Goal: Task Accomplishment & Management: Complete application form

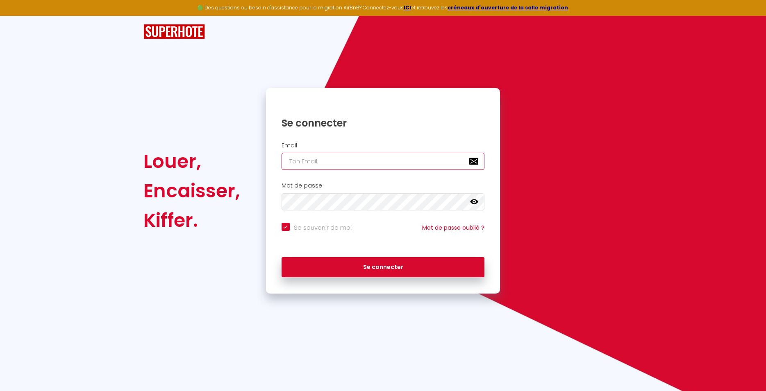
click at [341, 162] on input "email" at bounding box center [383, 161] width 203 height 17
type input "[PERSON_NAME][EMAIL_ADDRESS][DOMAIN_NAME]"
checkbox input "true"
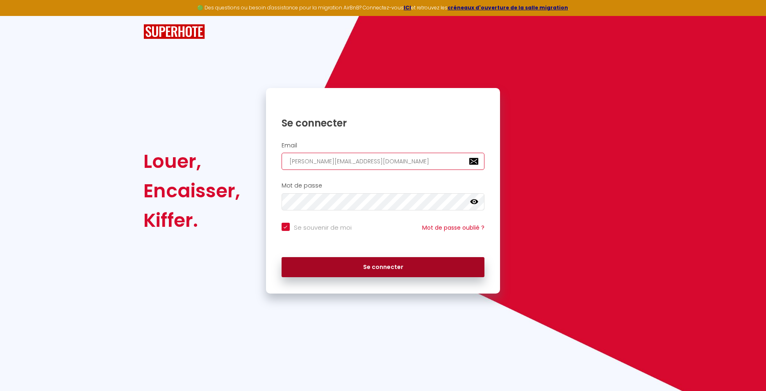
type input "[PERSON_NAME][EMAIL_ADDRESS][DOMAIN_NAME]"
click at [395, 268] on button "Se connecter" at bounding box center [383, 267] width 203 height 20
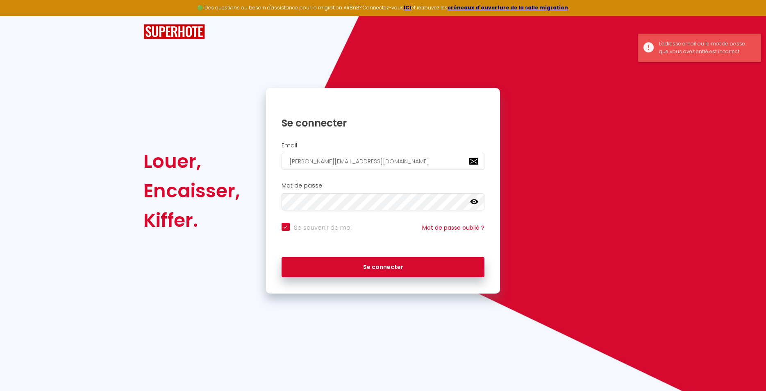
click at [475, 202] on icon at bounding box center [474, 202] width 8 height 8
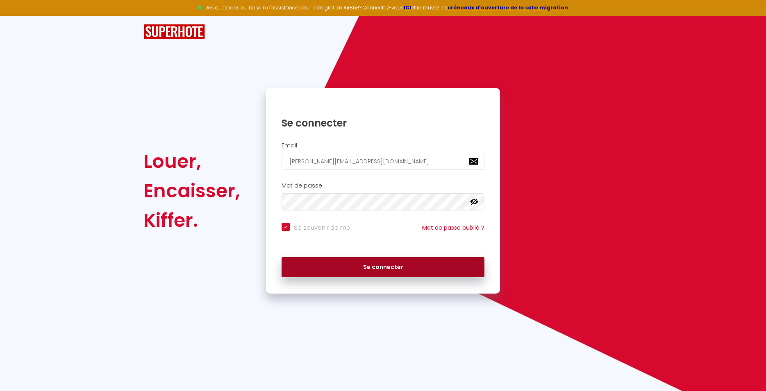
click at [425, 272] on button "Se connecter" at bounding box center [383, 267] width 203 height 20
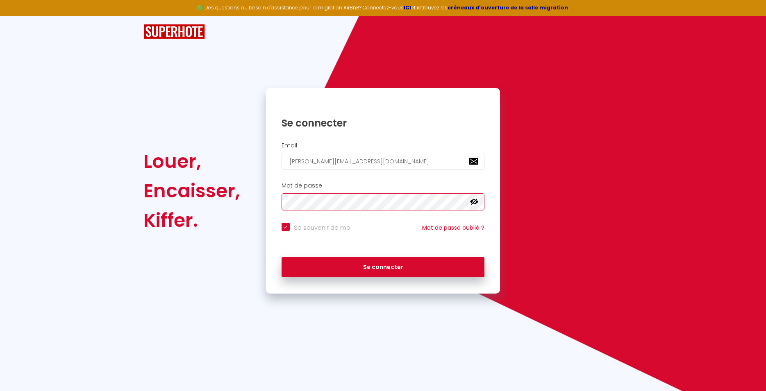
click at [282, 257] on button "Se connecter" at bounding box center [383, 267] width 203 height 20
checkbox input "true"
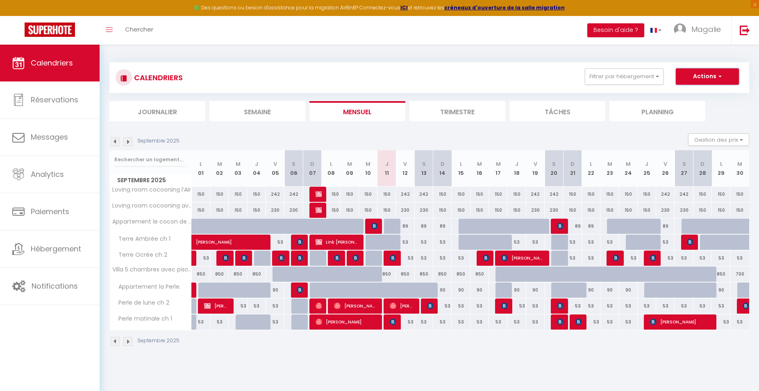
click at [721, 71] on button "Actions" at bounding box center [707, 76] width 63 height 16
click at [709, 93] on link "Nouvelle réservation" at bounding box center [698, 95] width 71 height 12
select select
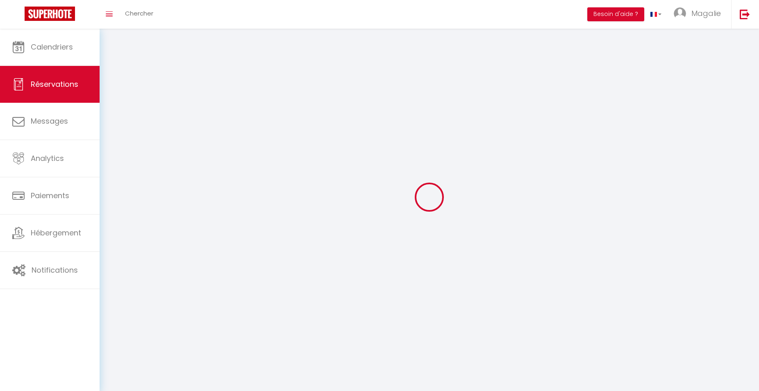
select select
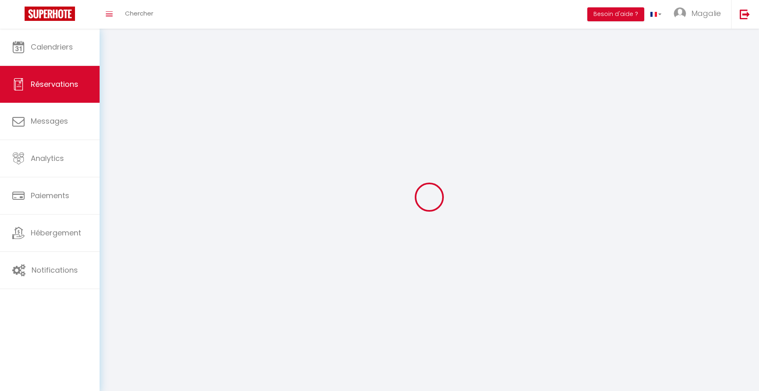
select select
checkbox input "false"
select select
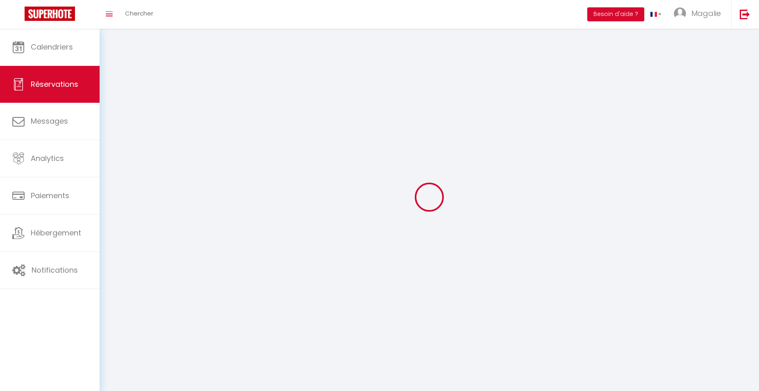
select select
checkbox input "false"
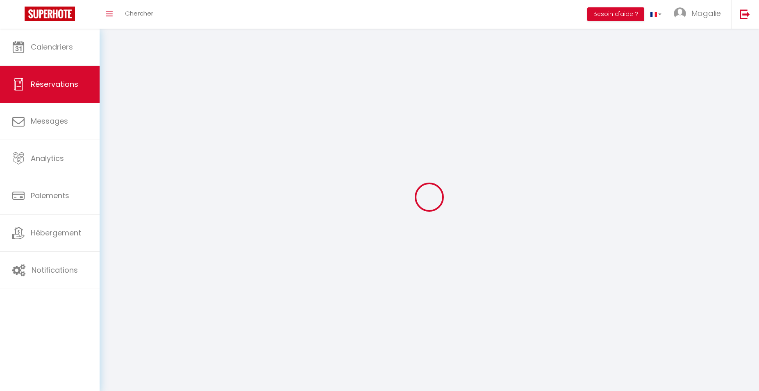
select select
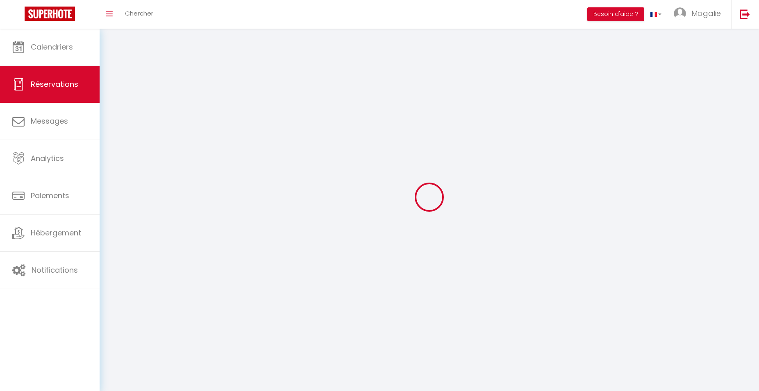
checkbox input "false"
select select
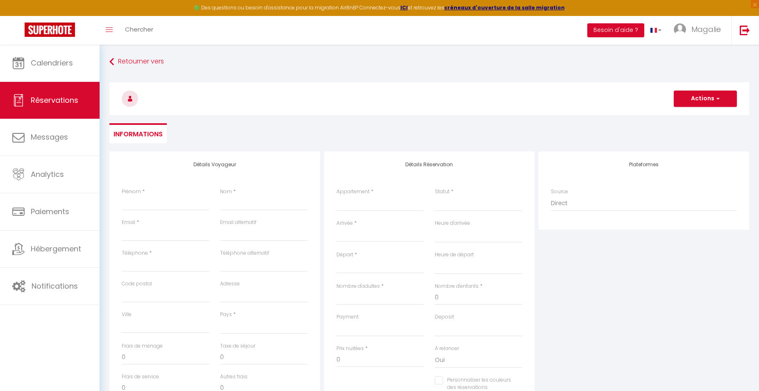
select select
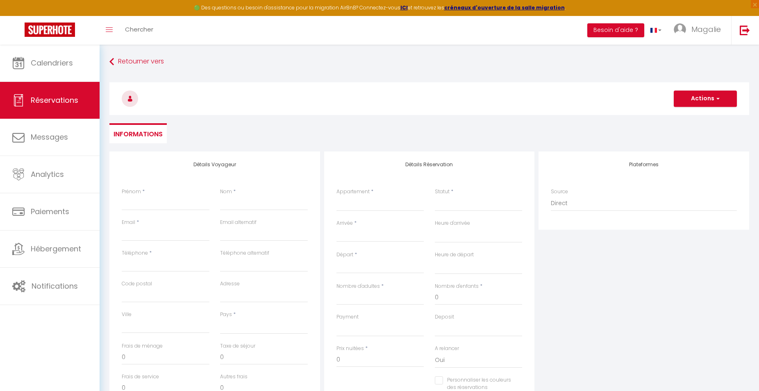
checkbox input "false"
select select
click at [162, 202] on input "Prénom" at bounding box center [166, 203] width 88 height 15
type input "s"
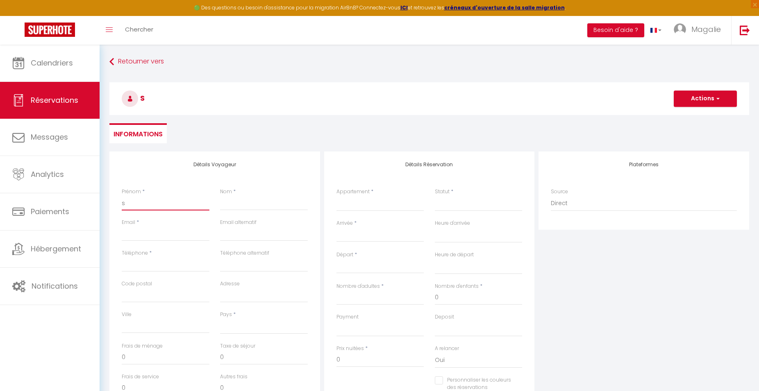
select select
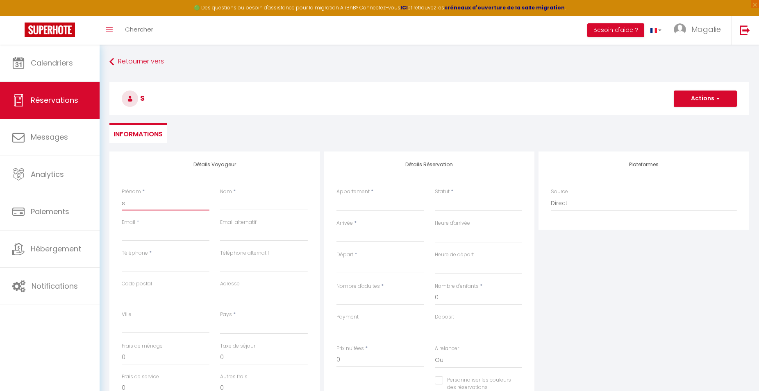
select select
checkbox input "false"
type input "st"
select select
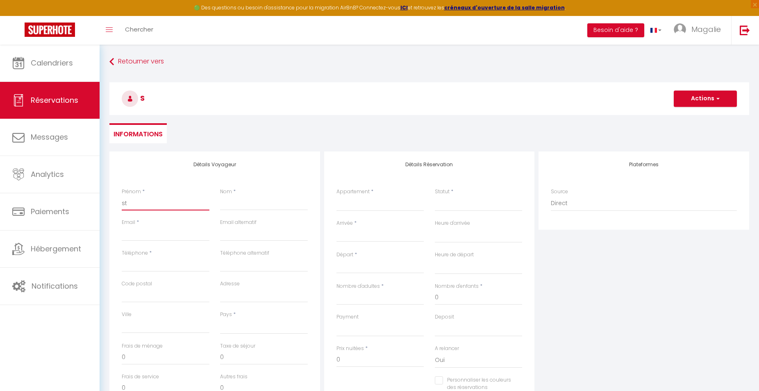
select select
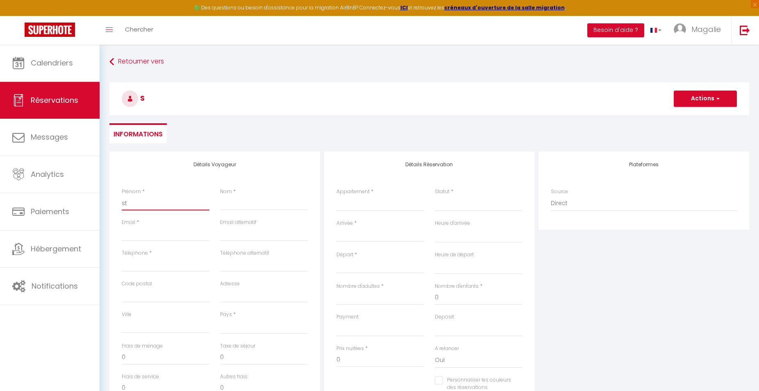
select select
checkbox input "false"
type input "ste"
select select
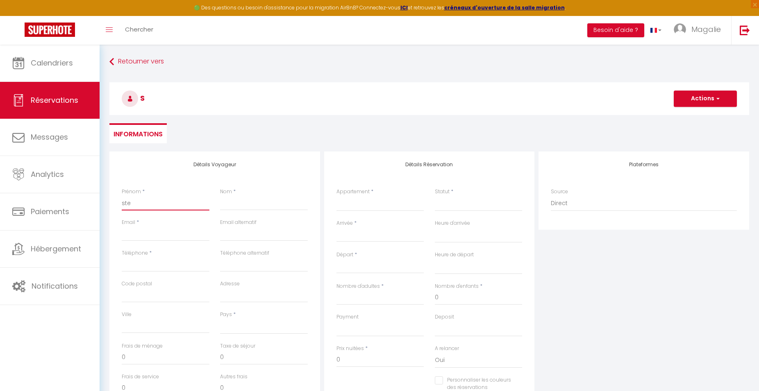
select select
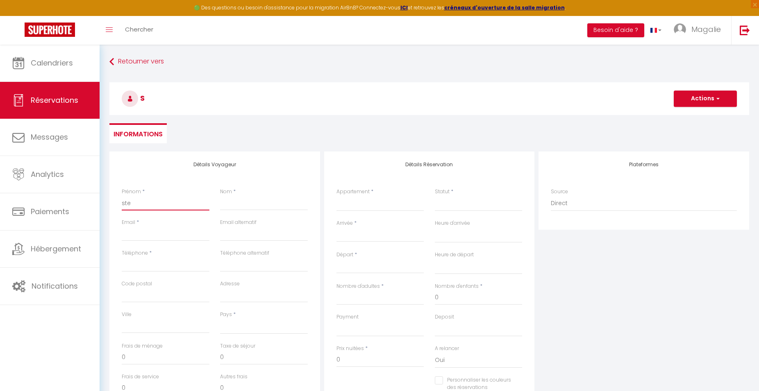
checkbox input "false"
type input "step"
select select
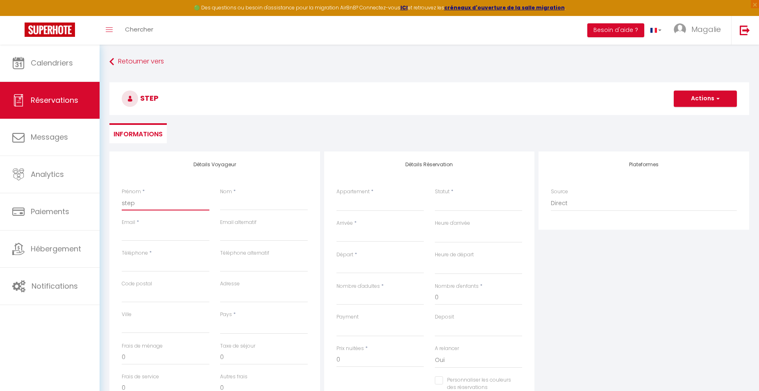
select select
checkbox input "false"
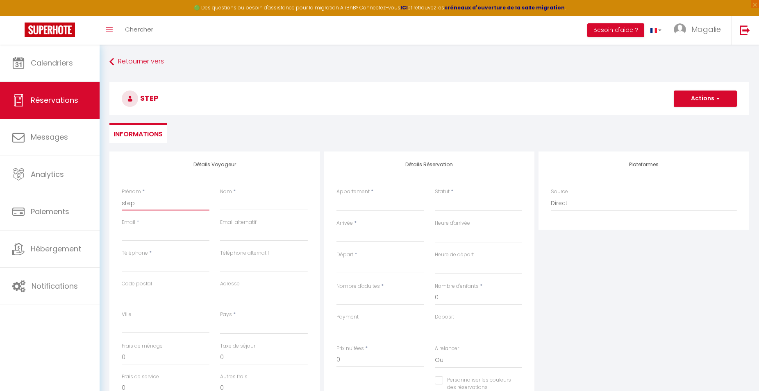
type input "steph"
select select
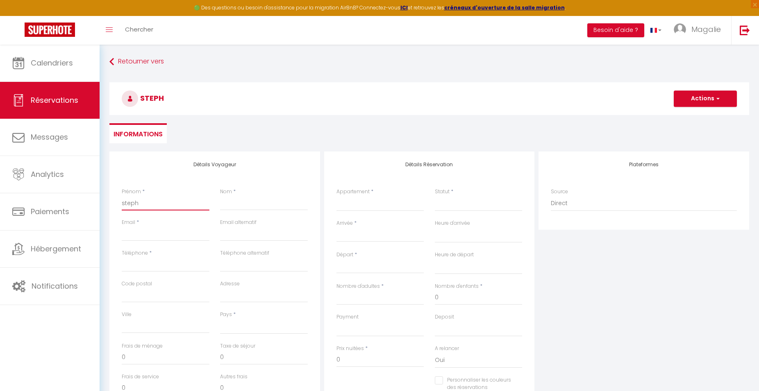
select select
checkbox input "false"
type input "stepha"
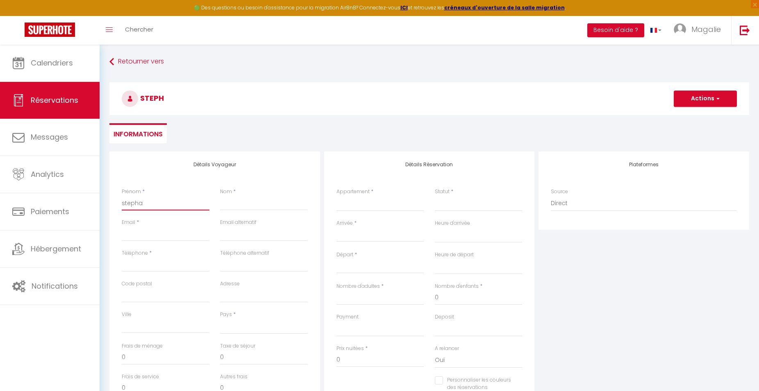
select select
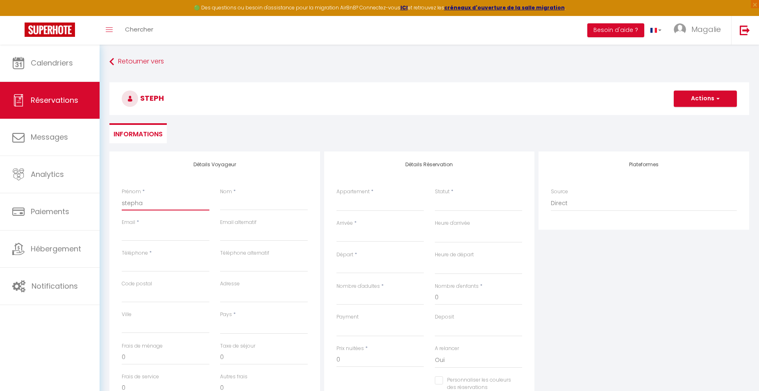
select select
checkbox input "false"
type input "[PERSON_NAME]"
select select
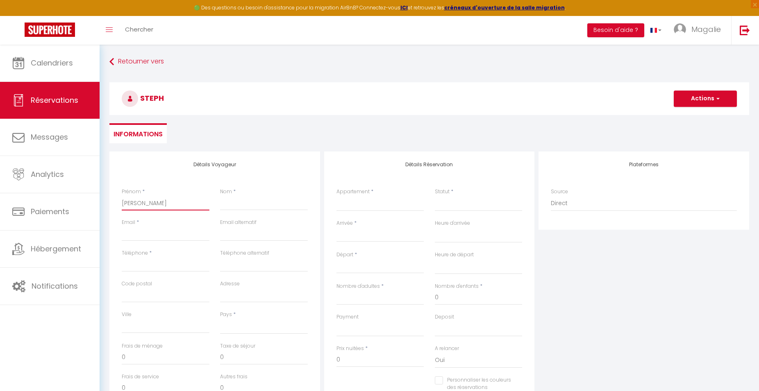
select select
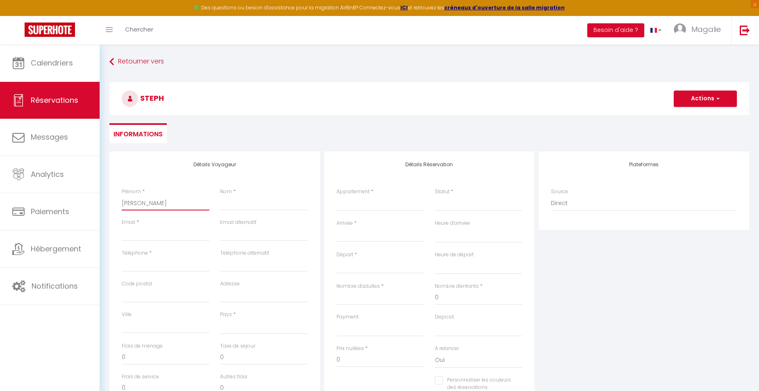
select select
checkbox input "false"
type input "stephani"
select select
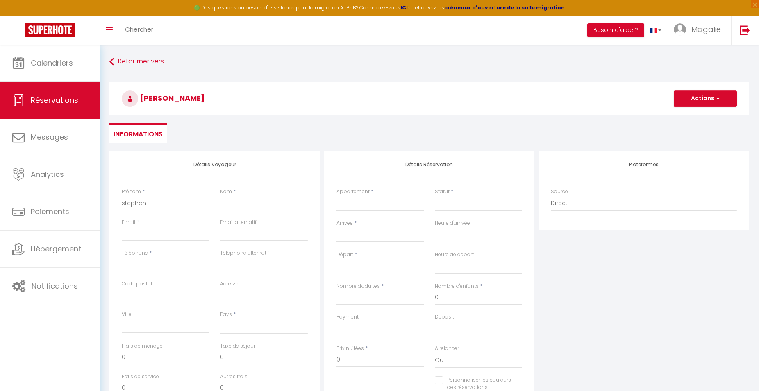
select select
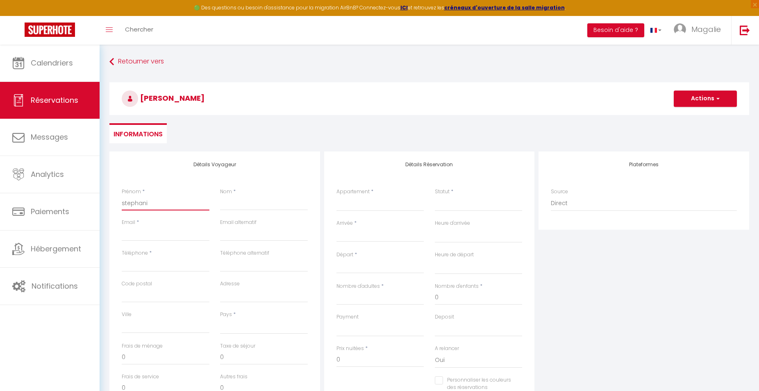
checkbox input "false"
type input "[PERSON_NAME]"
select select
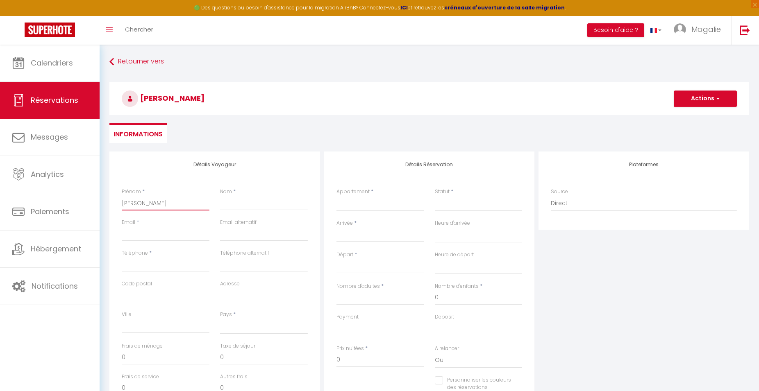
select select
checkbox input "false"
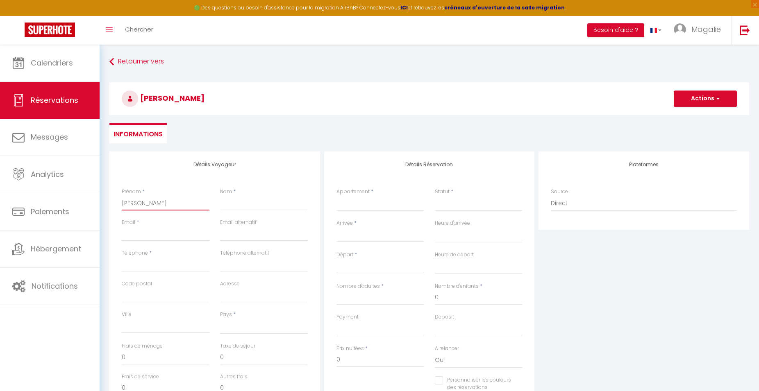
type input "[PERSON_NAME]"
click at [241, 205] on input "Nom" at bounding box center [264, 203] width 88 height 15
type input "F"
select select
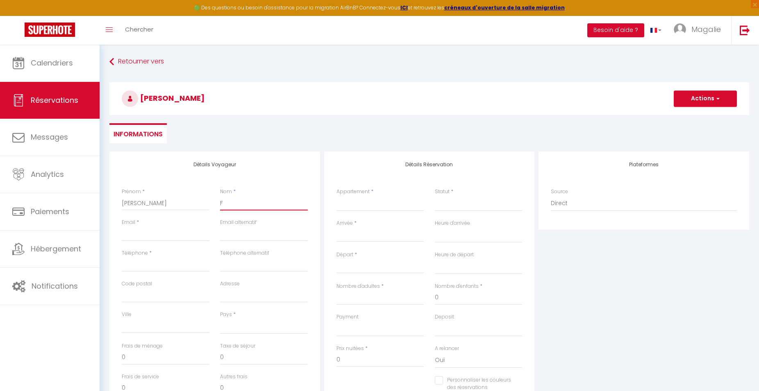
select select
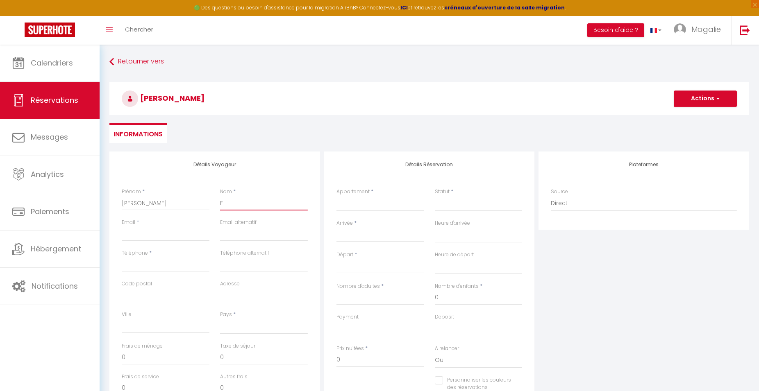
checkbox input "false"
type input "FA"
select select
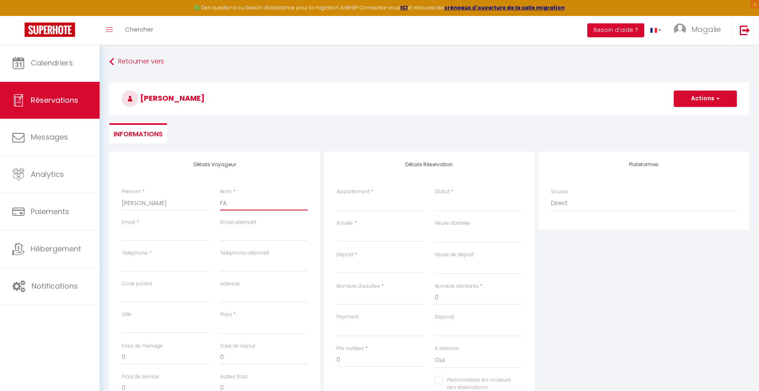
select select
checkbox input "false"
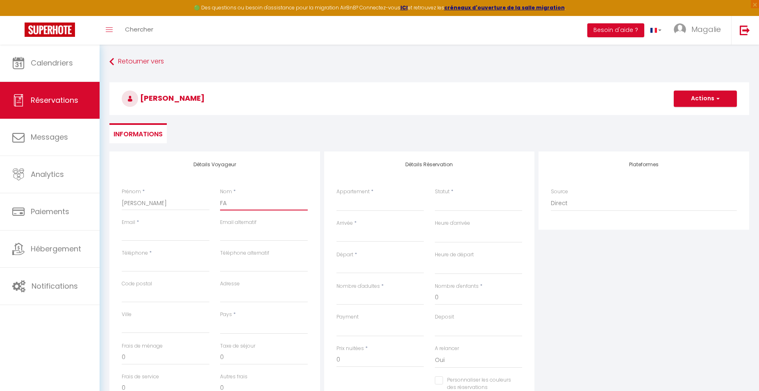
type input "FAV"
select select
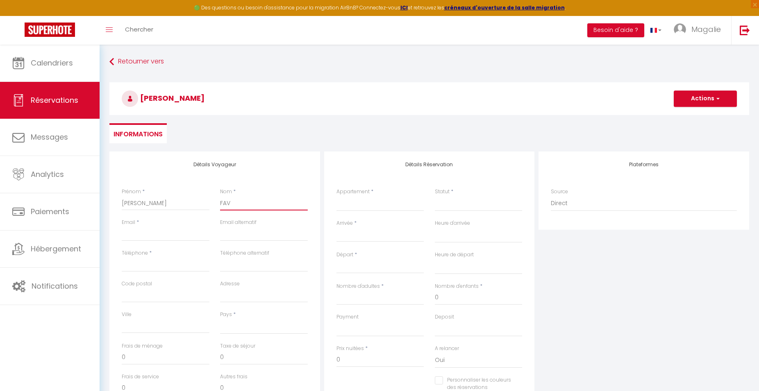
select select
checkbox input "false"
type input "FAVR"
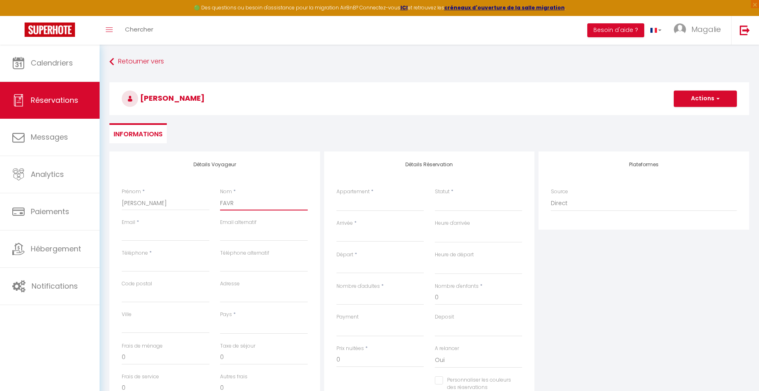
select select
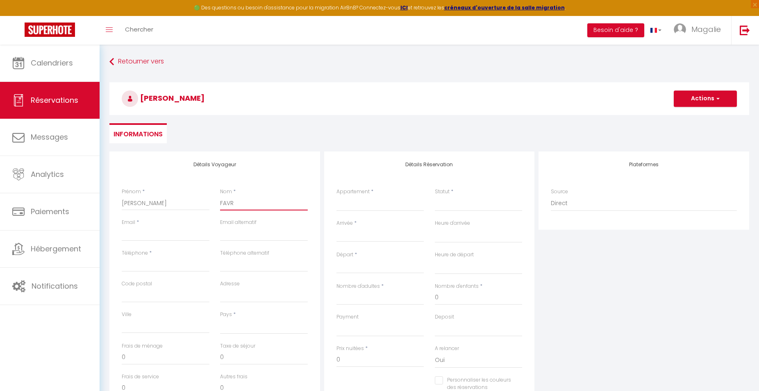
select select
checkbox input "false"
type input "FAVRE"
select select
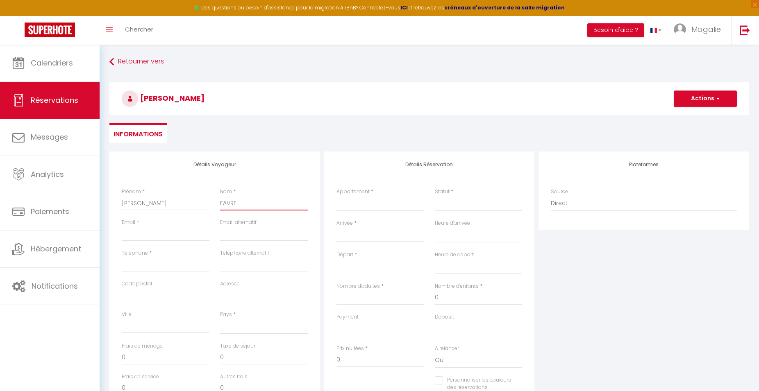
select select
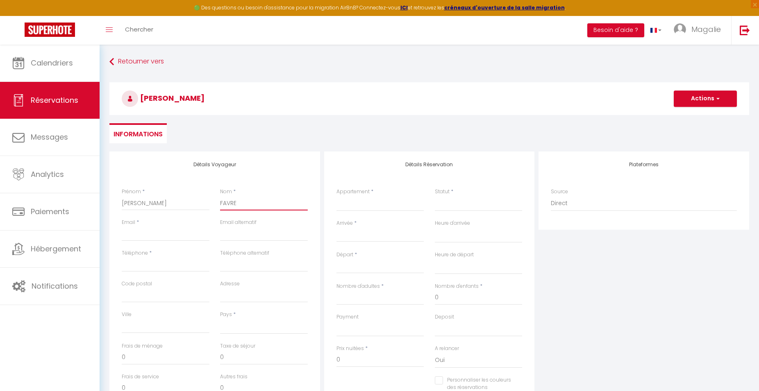
select select
checkbox input "false"
type input "FAVRE"
select select
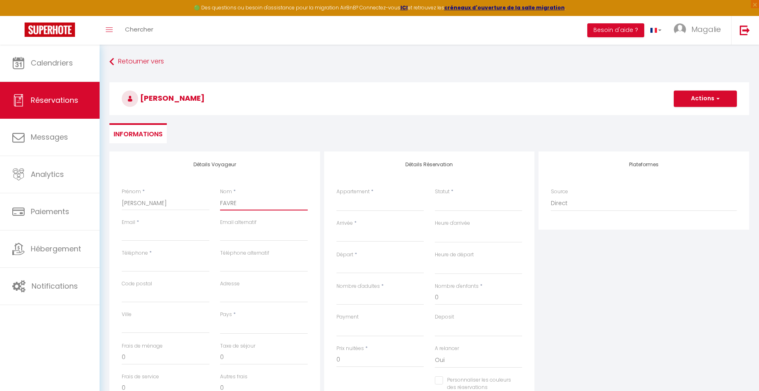
select select
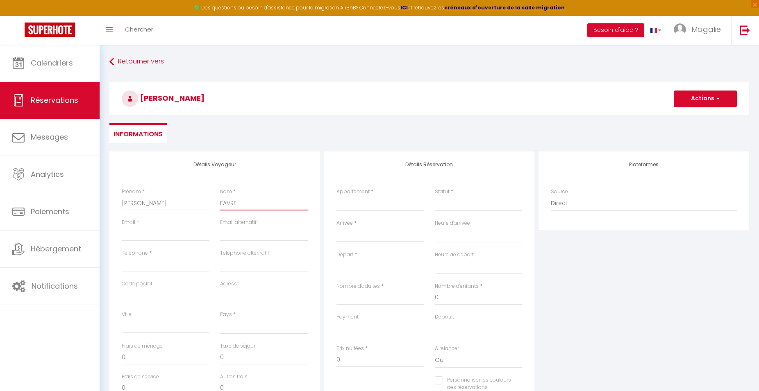
checkbox input "false"
type input "FAVRE -"
select select
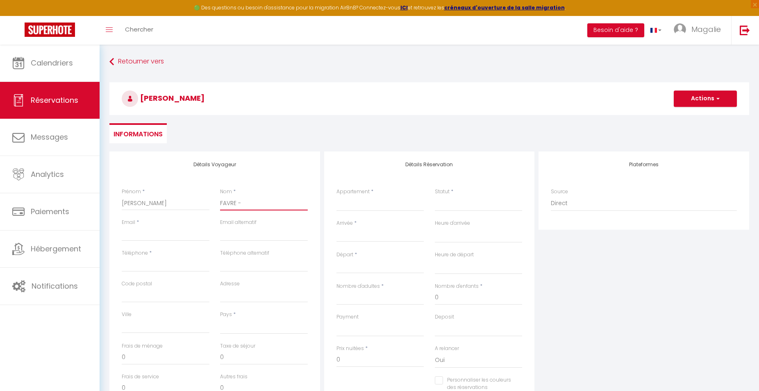
select select
checkbox input "false"
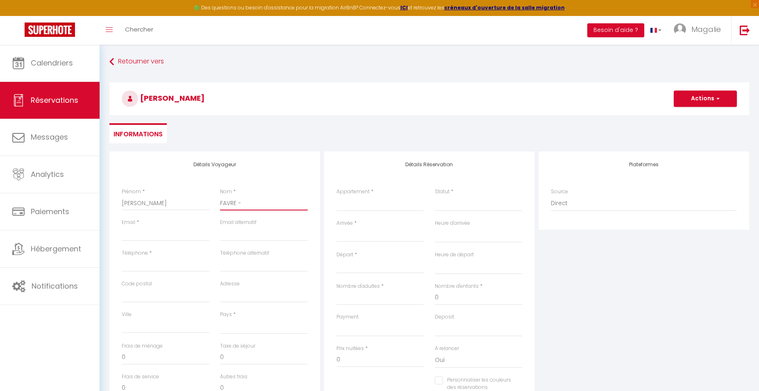
type input "FAVRE -"
select select
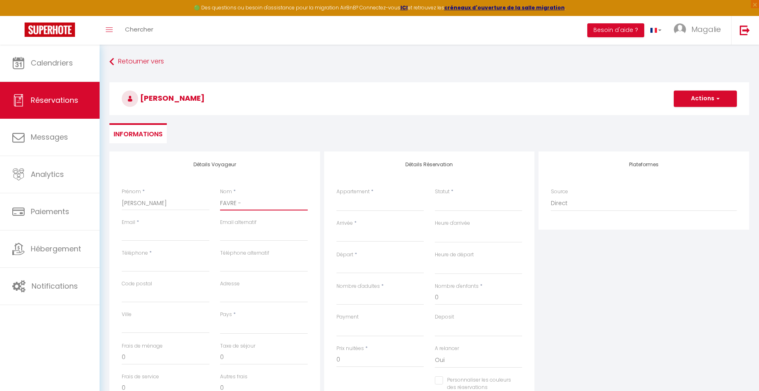
select select
checkbox input "false"
type input "FAVRE - P"
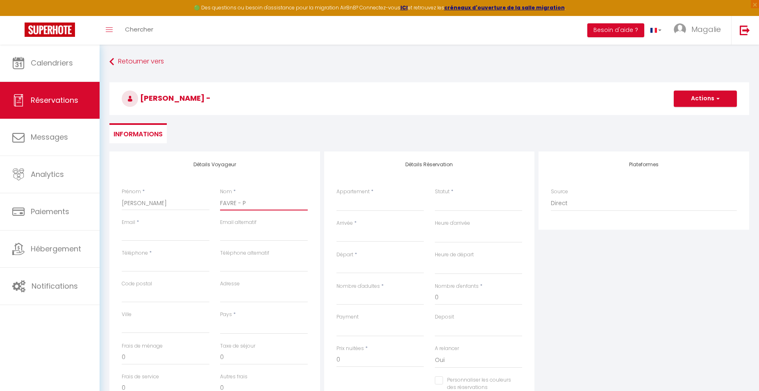
select select
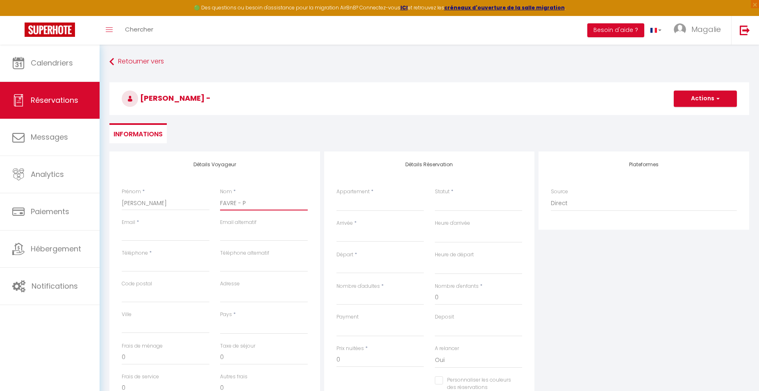
select select
click at [169, 239] on input "Email client" at bounding box center [166, 234] width 88 height 15
click at [162, 269] on input "Téléphone" at bounding box center [166, 264] width 88 height 15
click at [220, 319] on select "[GEOGRAPHIC_DATA] [GEOGRAPHIC_DATA] [GEOGRAPHIC_DATA] [GEOGRAPHIC_DATA] [GEOGRA…" at bounding box center [264, 327] width 88 height 16
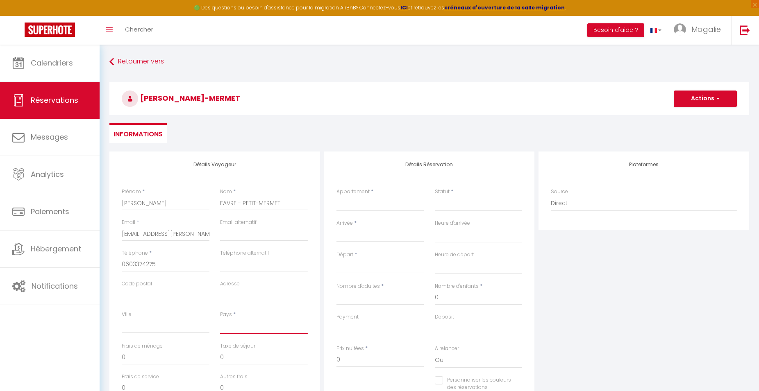
click option "[GEOGRAPHIC_DATA]" at bounding box center [0, 0] width 0 height 0
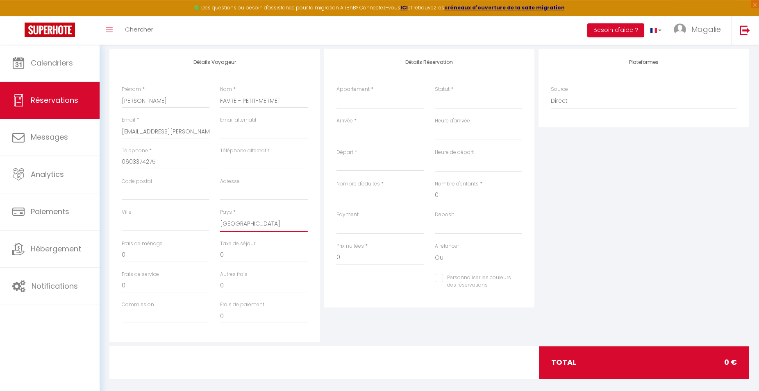
scroll to position [111, 0]
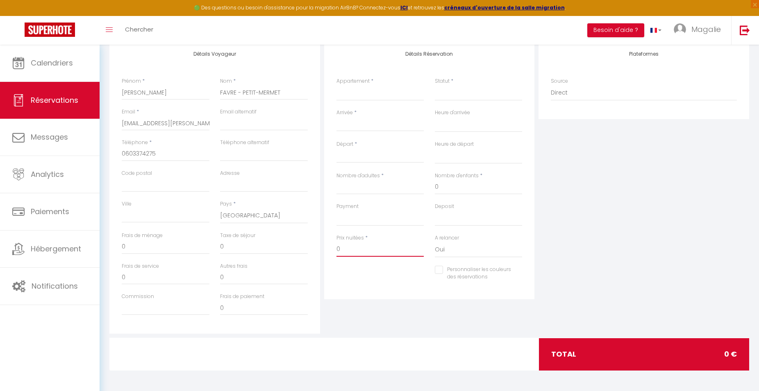
drag, startPoint x: 335, startPoint y: 252, endPoint x: 330, endPoint y: 252, distance: 4.5
click at [336, 252] on input "0" at bounding box center [380, 249] width 88 height 15
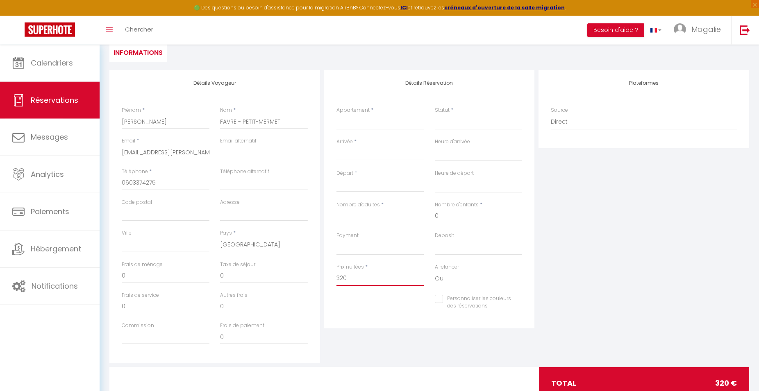
scroll to position [69, 0]
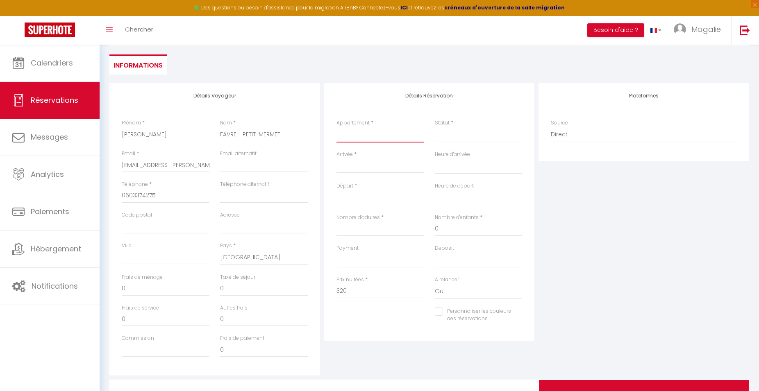
click at [336, 127] on select "Loving room cocooning l’Air Loving room cocooning avec jacuzzi « la terre » App…" at bounding box center [380, 135] width 88 height 16
click option "Loving room cocooning avec [PERSON_NAME] « la terre »" at bounding box center [0, 0] width 0 height 0
click at [461, 136] on select "Confirmé Non Confirmé [PERSON_NAME] par le voyageur No Show Request" at bounding box center [479, 135] width 88 height 16
click option "Confirmé" at bounding box center [0, 0] width 0 height 0
click at [366, 171] on input "Arrivée" at bounding box center [380, 166] width 88 height 11
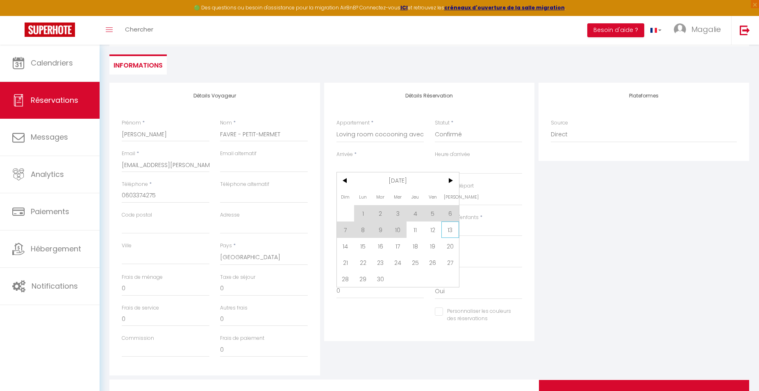
click at [452, 229] on span "13" at bounding box center [450, 230] width 18 height 16
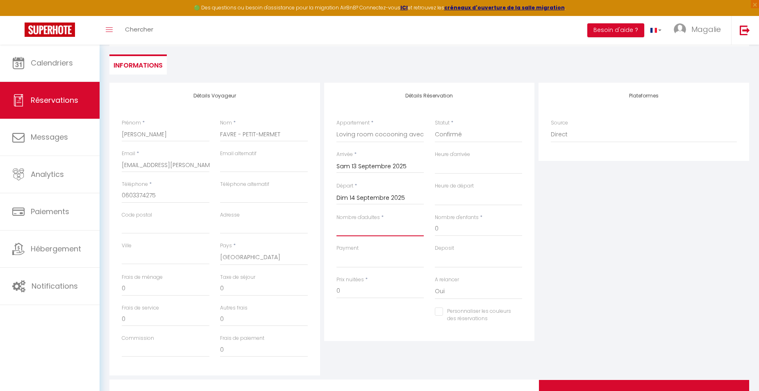
click at [359, 230] on input "Nombre d'adultes" at bounding box center [380, 229] width 88 height 15
drag, startPoint x: 146, startPoint y: 292, endPoint x: 100, endPoint y: 288, distance: 46.5
click at [122, 288] on input "40" at bounding box center [166, 289] width 88 height 15
drag, startPoint x: 316, startPoint y: 291, endPoint x: 298, endPoint y: 291, distance: 18.0
click at [336, 291] on input "230" at bounding box center [380, 291] width 88 height 15
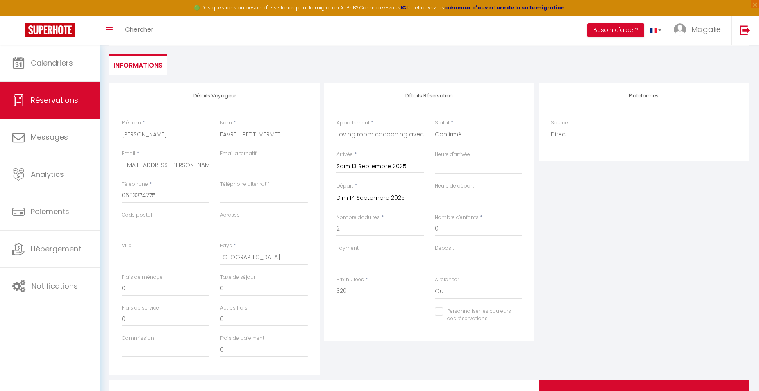
click at [551, 127] on select "Direct [DOMAIN_NAME] [DOMAIN_NAME] Chalet montagne Expedia Gite de [GEOGRAPHIC_…" at bounding box center [644, 135] width 186 height 16
click option "Website" at bounding box center [0, 0] width 0 height 0
click at [626, 217] on div "Plateformes Source Direct [DOMAIN_NAME] [DOMAIN_NAME] Chalet montagne Expedia G…" at bounding box center [644, 229] width 215 height 293
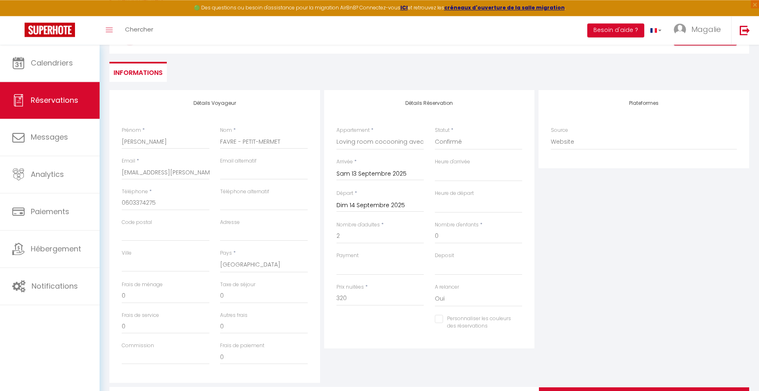
scroll to position [0, 0]
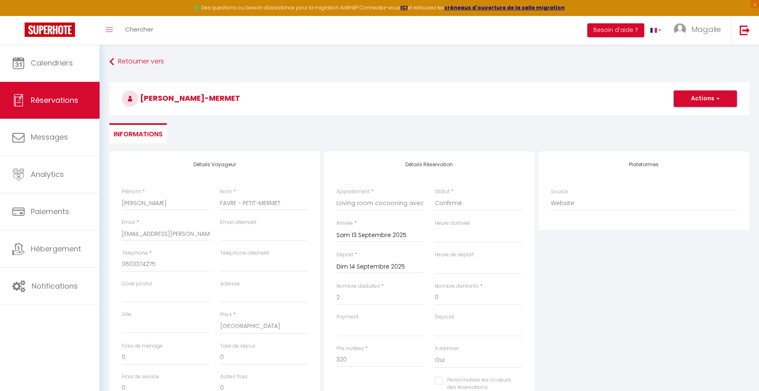
click at [707, 102] on button "Actions" at bounding box center [705, 99] width 63 height 16
click at [699, 120] on link "Enregistrer" at bounding box center [697, 116] width 65 height 11
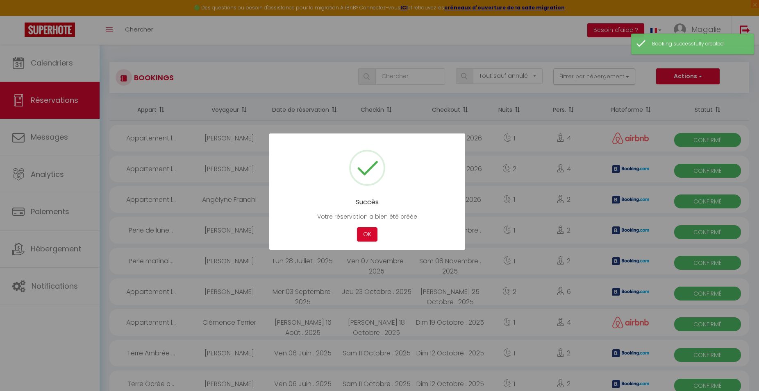
click at [35, 64] on div at bounding box center [379, 195] width 759 height 391
click at [371, 237] on button "OK" at bounding box center [367, 234] width 20 height 14
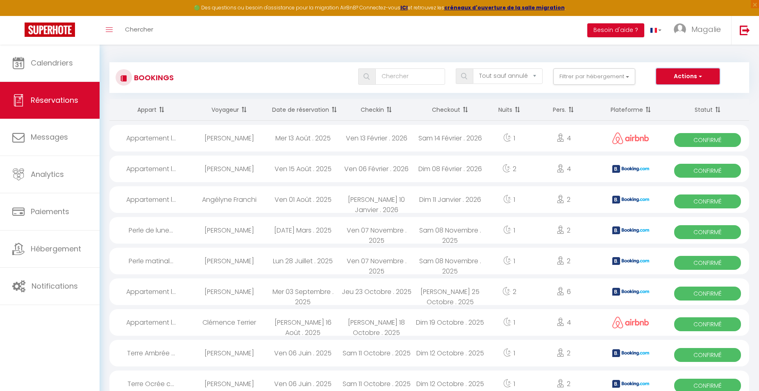
click at [717, 76] on button "Actions" at bounding box center [687, 76] width 63 height 16
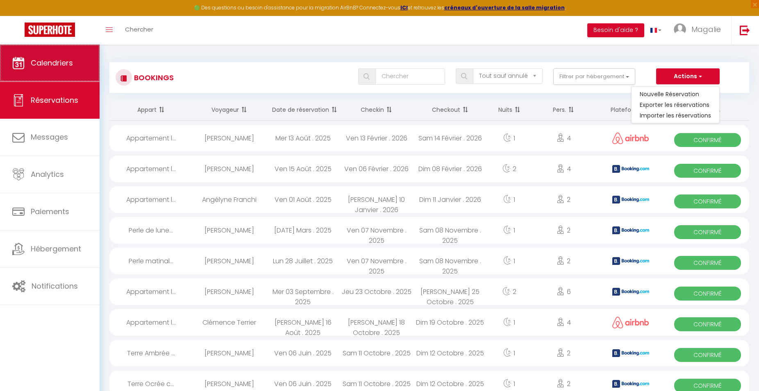
click at [54, 75] on link "Calendriers" at bounding box center [50, 63] width 100 height 37
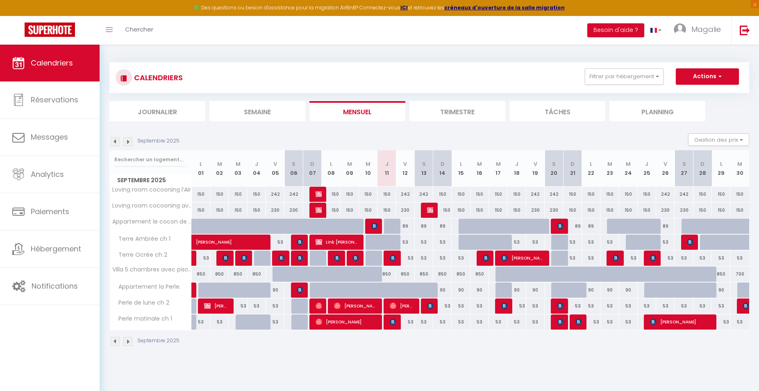
click at [430, 211] on img at bounding box center [430, 210] width 7 height 7
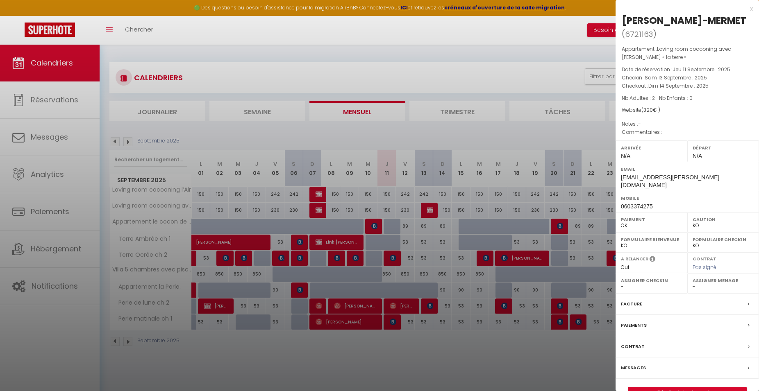
click at [635, 373] on label "Messages" at bounding box center [633, 368] width 25 height 9
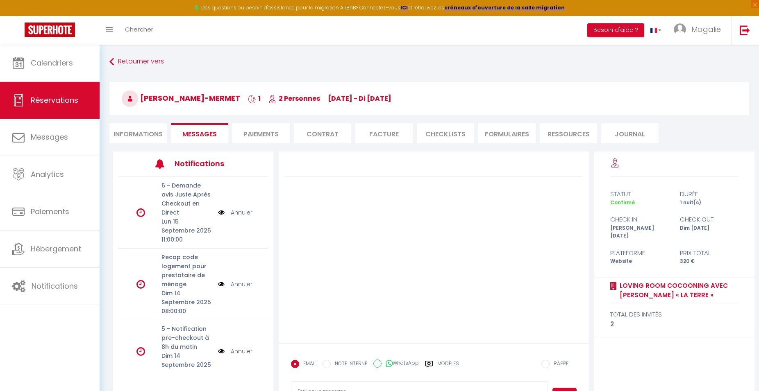
click at [128, 132] on li "Informations" at bounding box center [137, 133] width 57 height 20
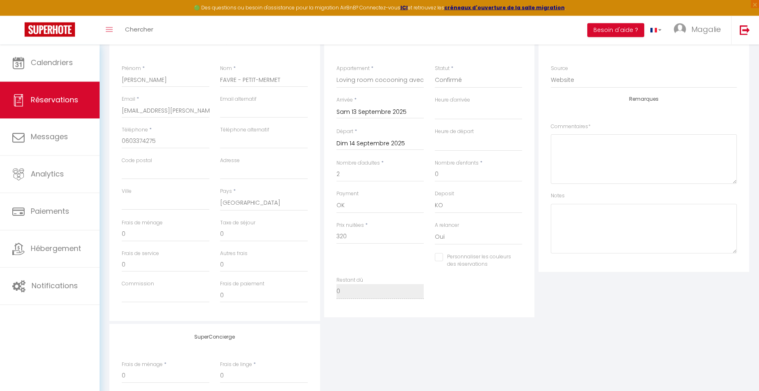
scroll to position [125, 0]
click at [573, 216] on textarea at bounding box center [644, 227] width 186 height 50
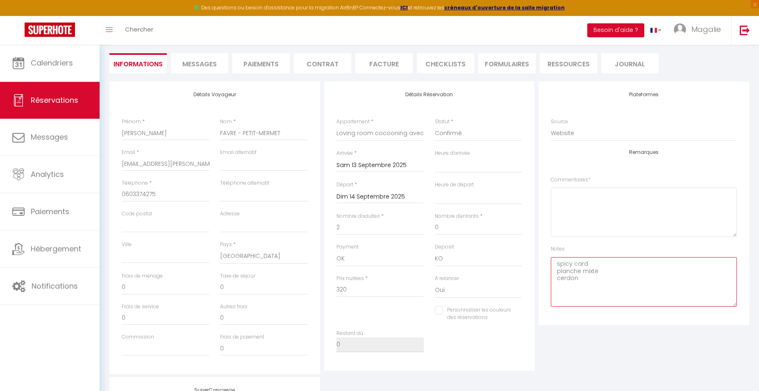
scroll to position [0, 0]
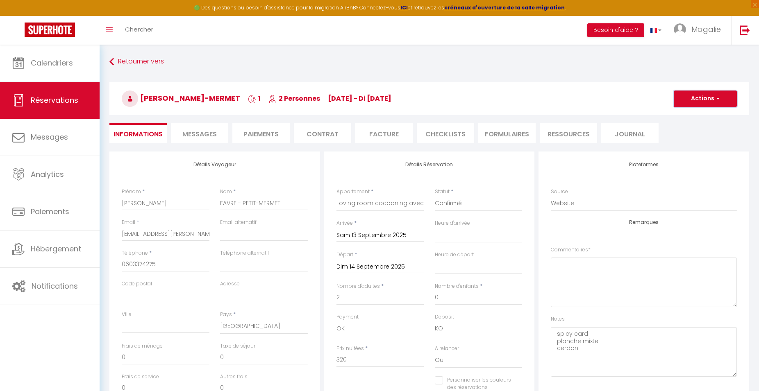
click at [693, 96] on button "Actions" at bounding box center [705, 99] width 63 height 16
click at [704, 114] on link "Enregistrer" at bounding box center [697, 116] width 65 height 11
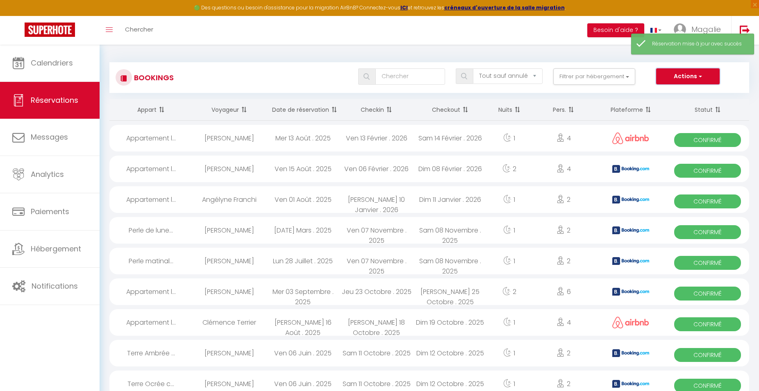
click at [702, 78] on button "Actions" at bounding box center [687, 76] width 63 height 16
click at [682, 96] on link "Nouvelle Réservation" at bounding box center [676, 94] width 88 height 11
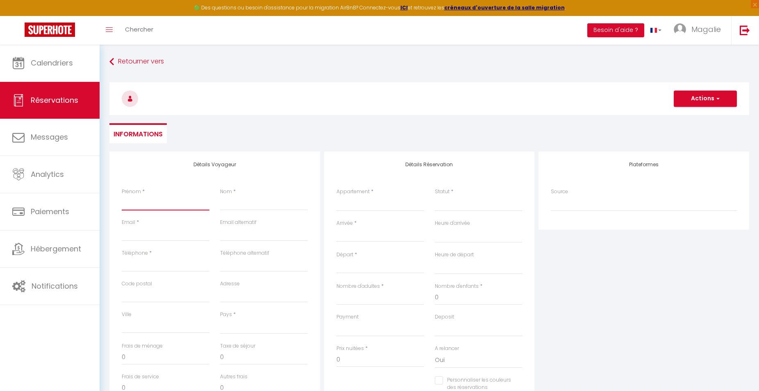
click at [148, 203] on input "Prénom" at bounding box center [166, 203] width 88 height 15
click at [252, 205] on input "Nom" at bounding box center [264, 203] width 88 height 15
click at [146, 235] on input "Email client" at bounding box center [166, 234] width 88 height 15
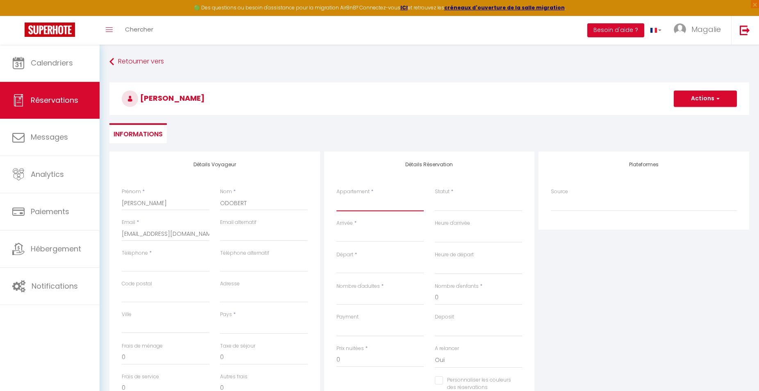
click at [336, 196] on select "Loving room cocooning l’Air Loving room cocooning avec jacuzzi « la terre » App…" at bounding box center [380, 204] width 88 height 16
click option "Loving room cocooning l’Air" at bounding box center [0, 0] width 0 height 0
click at [452, 204] on select "Confirmé Non Confirmé [PERSON_NAME] par le voyageur No Show Request" at bounding box center [479, 204] width 88 height 16
click option "Confirmé" at bounding box center [0, 0] width 0 height 0
click at [370, 240] on input "Arrivée" at bounding box center [380, 235] width 88 height 11
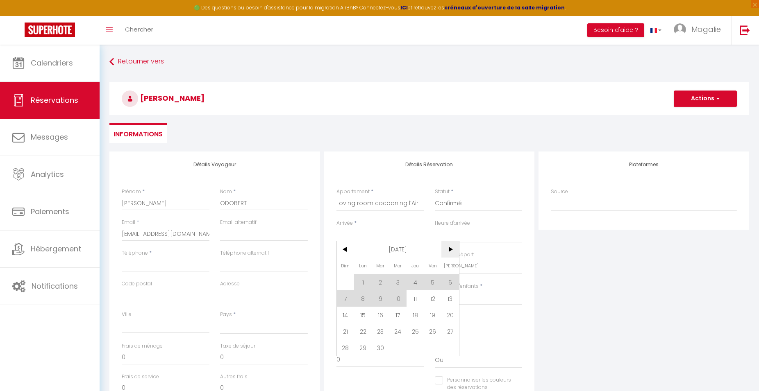
click at [452, 254] on span ">" at bounding box center [450, 249] width 18 height 16
click at [454, 284] on span "4" at bounding box center [450, 282] width 18 height 16
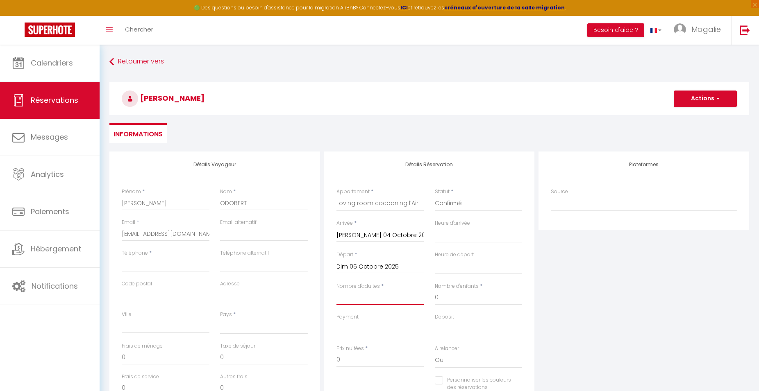
click at [352, 302] on input "Nombre d'adultes" at bounding box center [380, 298] width 88 height 15
click option "[GEOGRAPHIC_DATA]" at bounding box center [0, 0] width 0 height 0
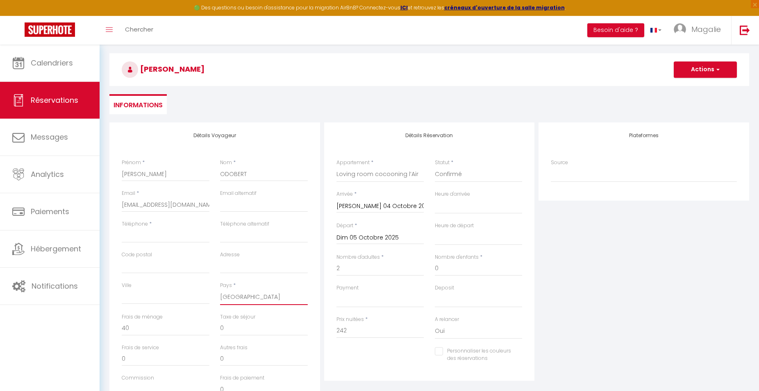
scroll to position [42, 0]
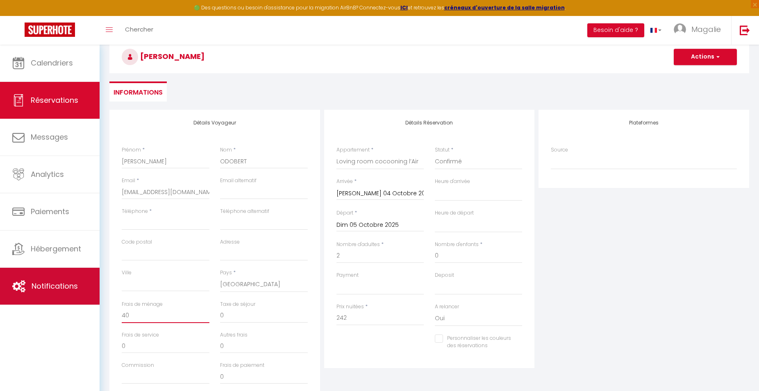
drag, startPoint x: 149, startPoint y: 318, endPoint x: 27, endPoint y: 289, distance: 125.1
click at [122, 309] on input "40" at bounding box center [166, 316] width 88 height 15
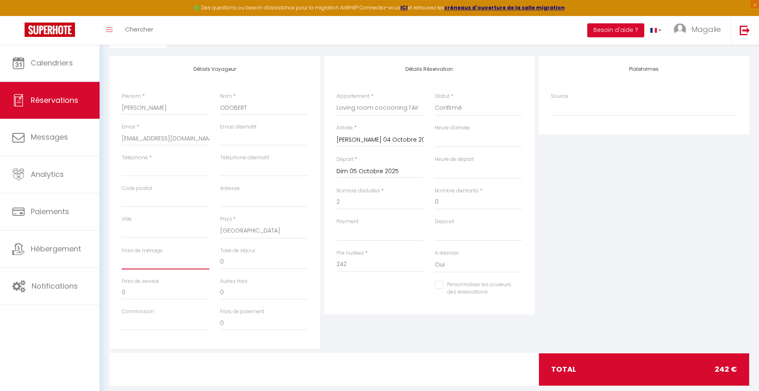
scroll to position [111, 0]
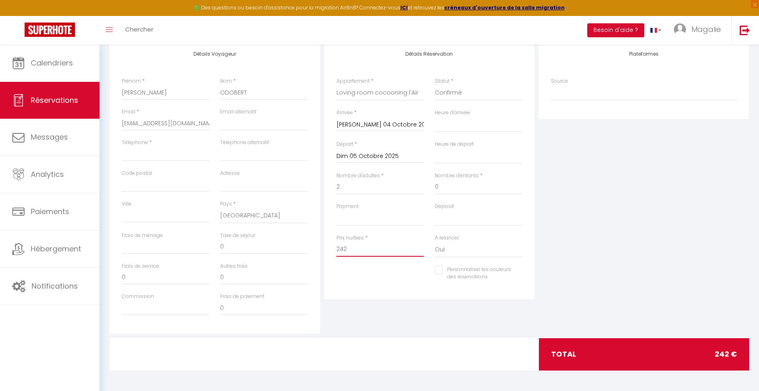
drag, startPoint x: 352, startPoint y: 252, endPoint x: 320, endPoint y: 250, distance: 32.9
click at [336, 250] on input "242" at bounding box center [380, 249] width 88 height 15
click at [375, 294] on div "Détails Réservation Appartement * Loving room cocooning l’Air Loving room cocoo…" at bounding box center [429, 170] width 211 height 259
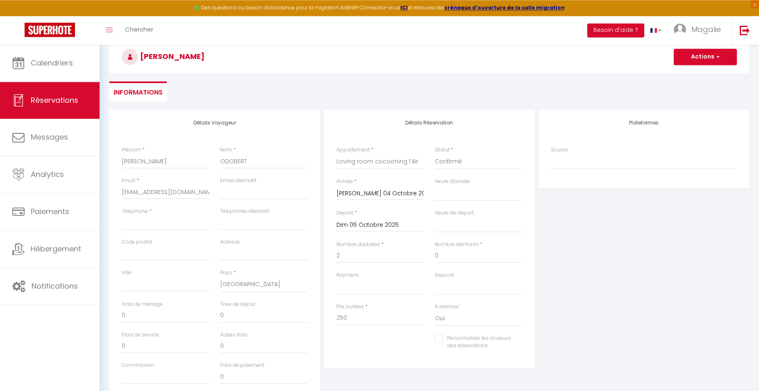
scroll to position [27, 0]
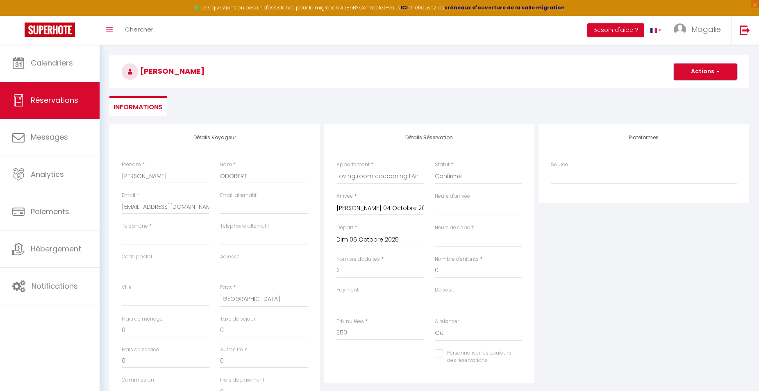
click at [714, 75] on button "Actions" at bounding box center [705, 72] width 63 height 16
click at [702, 91] on link "Enregistrer" at bounding box center [697, 89] width 65 height 11
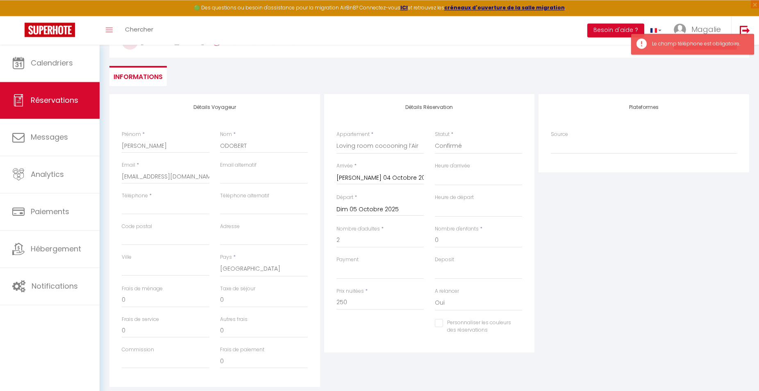
scroll to position [69, 0]
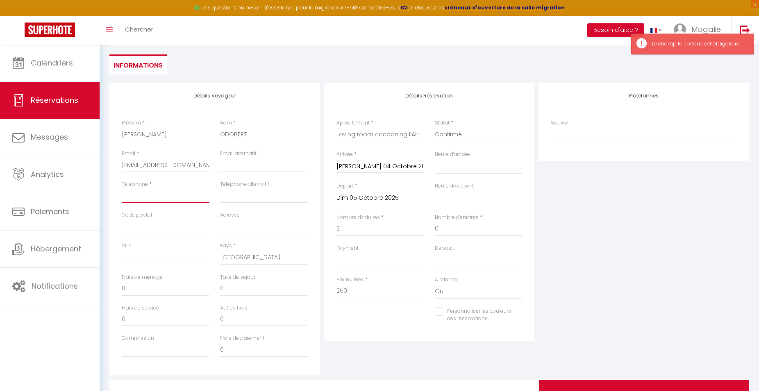
click at [137, 194] on input "Téléphone" at bounding box center [166, 196] width 88 height 15
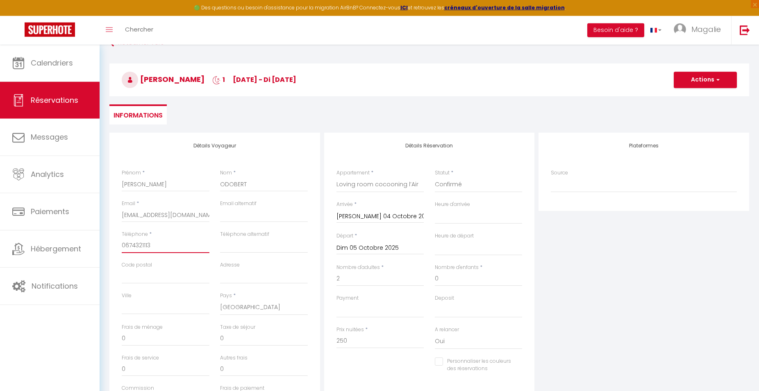
scroll to position [0, 0]
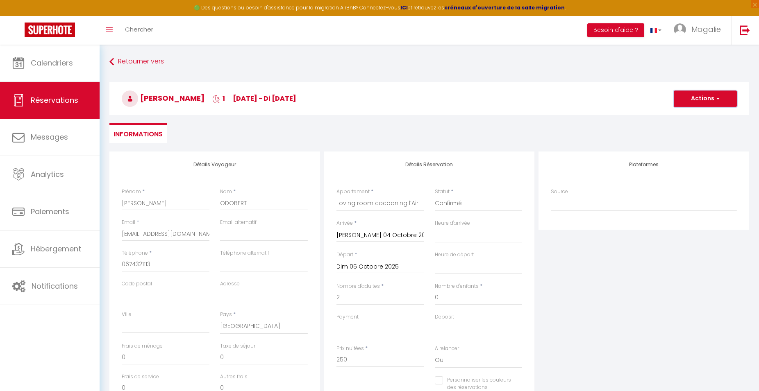
click at [693, 103] on button "Actions" at bounding box center [705, 99] width 63 height 16
click at [697, 118] on link "Enregistrer" at bounding box center [697, 116] width 65 height 11
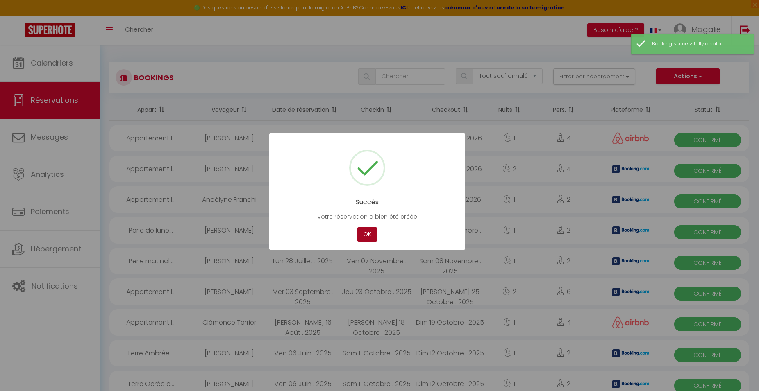
click at [364, 237] on button "OK" at bounding box center [367, 234] width 20 height 14
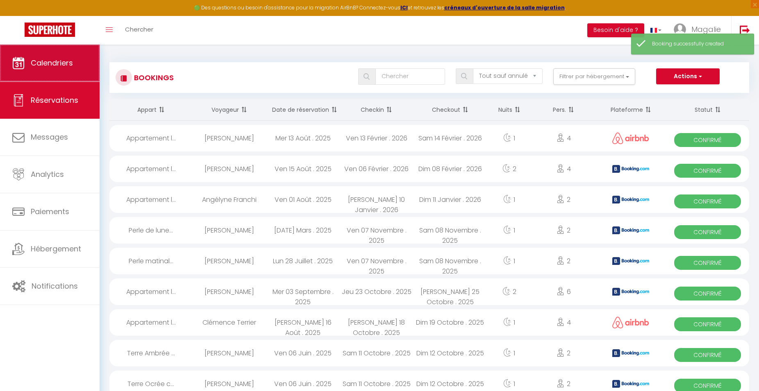
click at [31, 56] on link "Calendriers" at bounding box center [50, 63] width 100 height 37
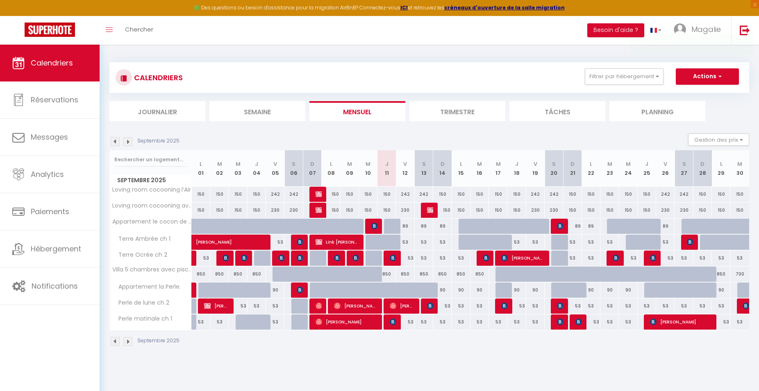
click at [132, 142] on div "Septembre 2025" at bounding box center [145, 141] width 73 height 9
click at [130, 142] on img at bounding box center [127, 141] width 9 height 9
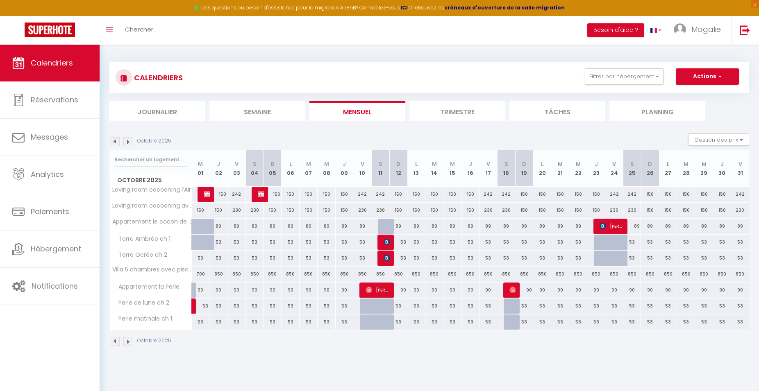
click at [261, 194] on img at bounding box center [261, 194] width 7 height 7
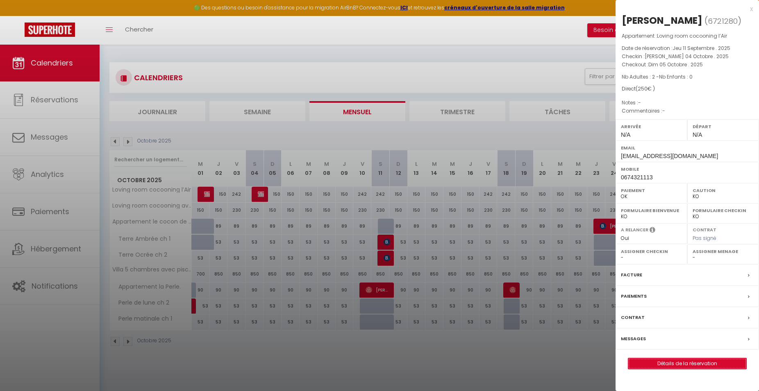
click at [669, 361] on link "Détails de la réservation" at bounding box center [687, 364] width 118 height 11
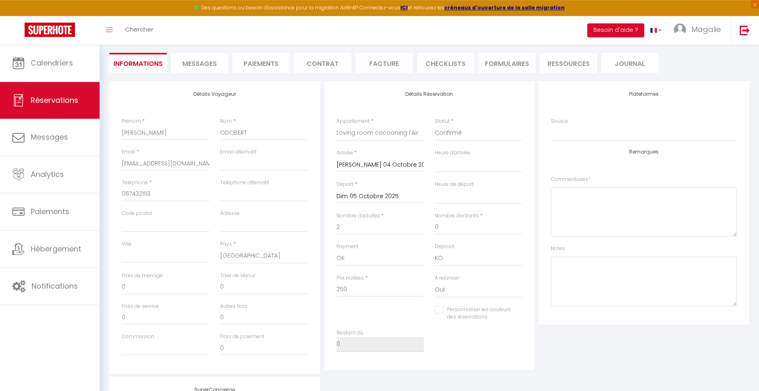
scroll to position [167, 0]
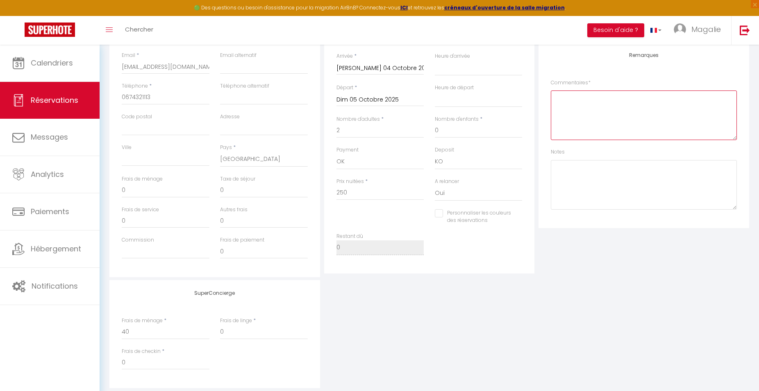
click at [578, 106] on textarea at bounding box center [644, 116] width 186 height 50
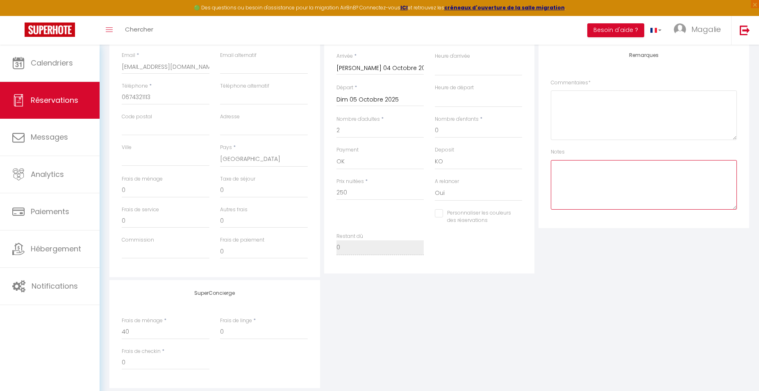
click at [589, 188] on textarea at bounding box center [644, 185] width 186 height 50
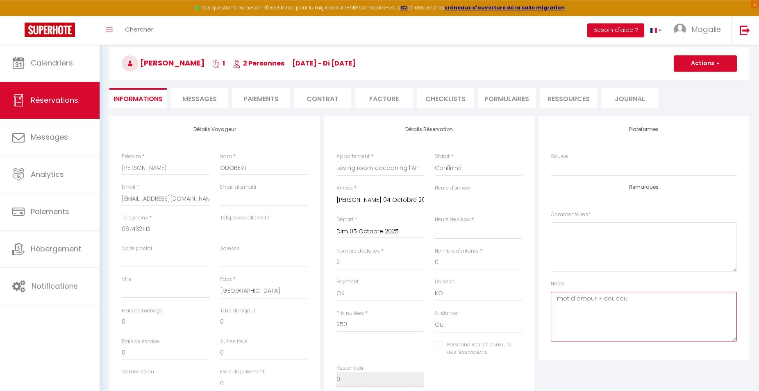
scroll to position [0, 0]
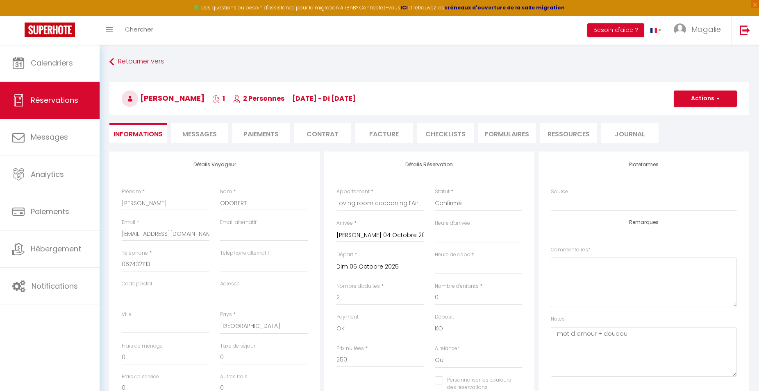
click at [211, 137] on span "Messages" at bounding box center [199, 134] width 34 height 9
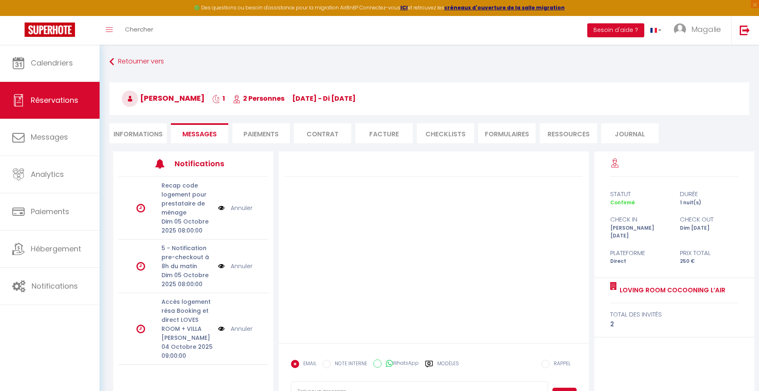
click at [137, 132] on li "Informations" at bounding box center [137, 133] width 57 height 20
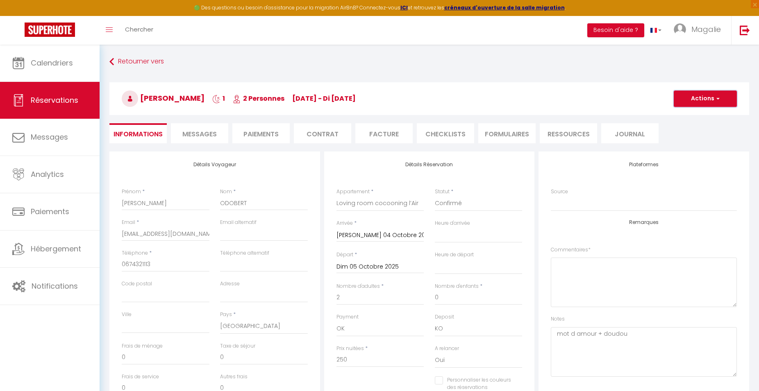
click at [718, 101] on span "button" at bounding box center [716, 98] width 5 height 7
click at [711, 116] on link "Enregistrer" at bounding box center [697, 116] width 65 height 11
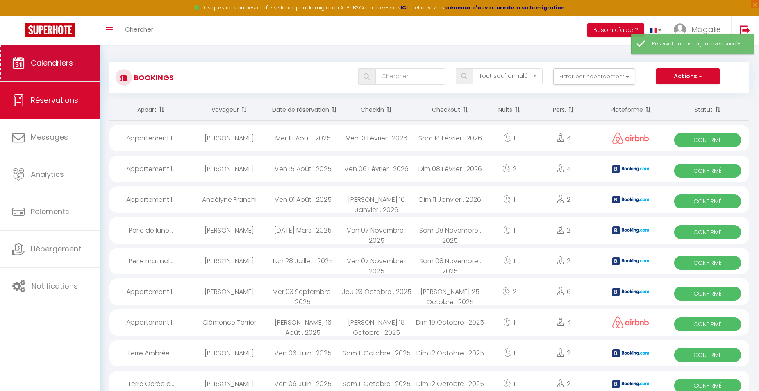
click at [50, 61] on span "Calendriers" at bounding box center [52, 63] width 42 height 10
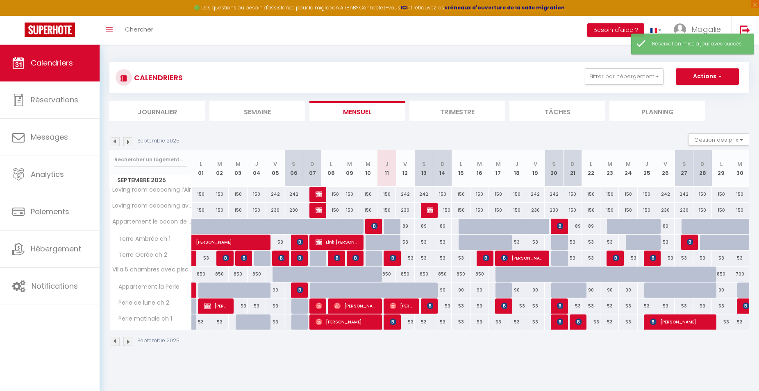
click at [127, 141] on img at bounding box center [127, 141] width 9 height 9
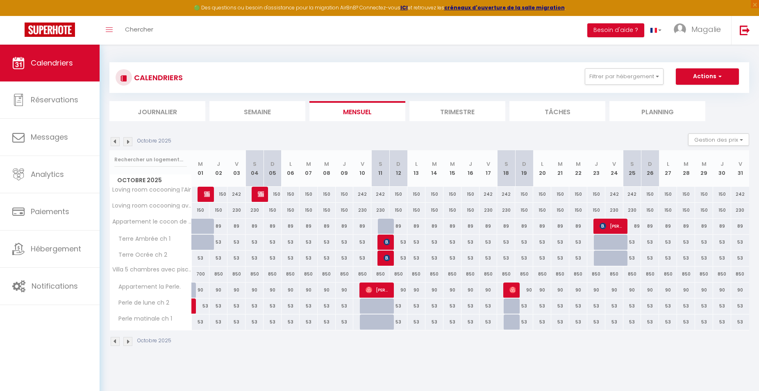
click at [259, 192] on img at bounding box center [261, 194] width 7 height 7
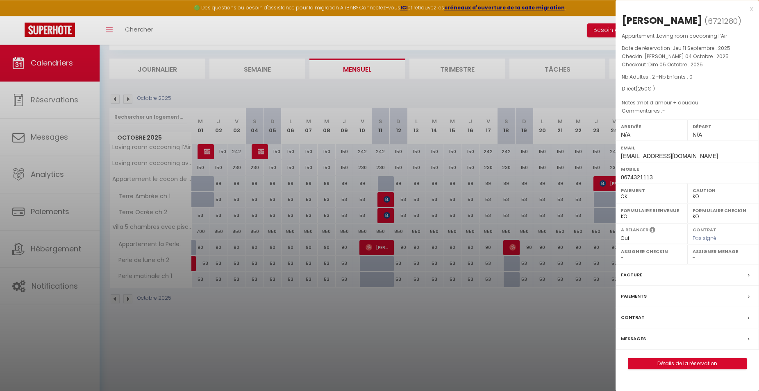
scroll to position [45, 0]
click at [634, 336] on label "Messages" at bounding box center [633, 339] width 25 height 9
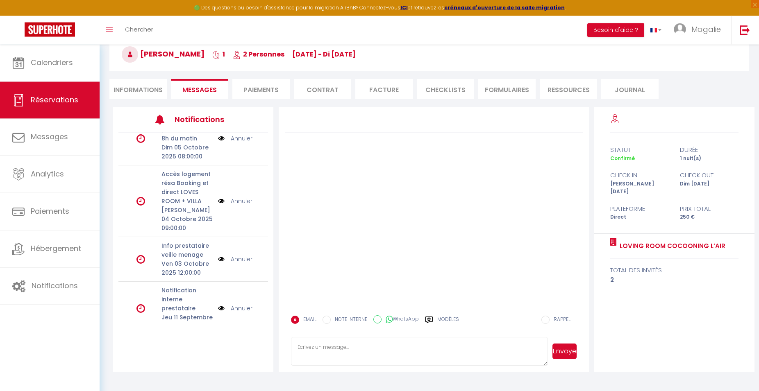
scroll to position [45, 0]
click at [320, 351] on textarea at bounding box center [419, 351] width 257 height 29
click at [570, 350] on button "Envoyer" at bounding box center [564, 351] width 24 height 16
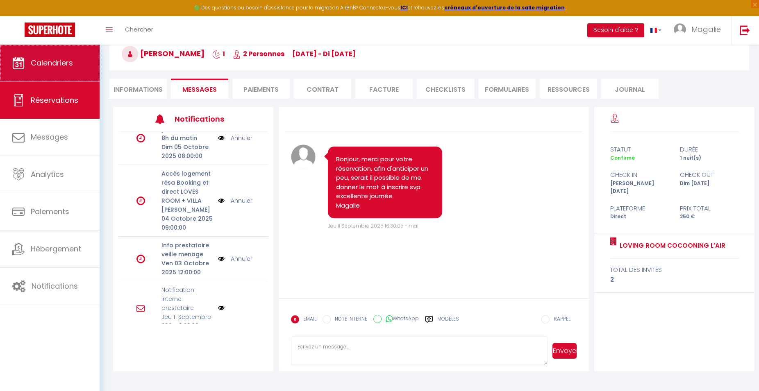
click at [55, 63] on span "Calendriers" at bounding box center [52, 63] width 42 height 10
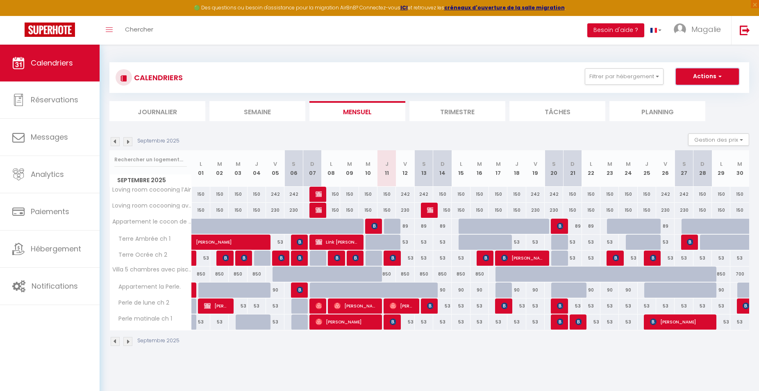
click at [717, 77] on span "button" at bounding box center [718, 76] width 5 height 8
click at [692, 98] on link "Nouvelle réservation" at bounding box center [698, 95] width 71 height 12
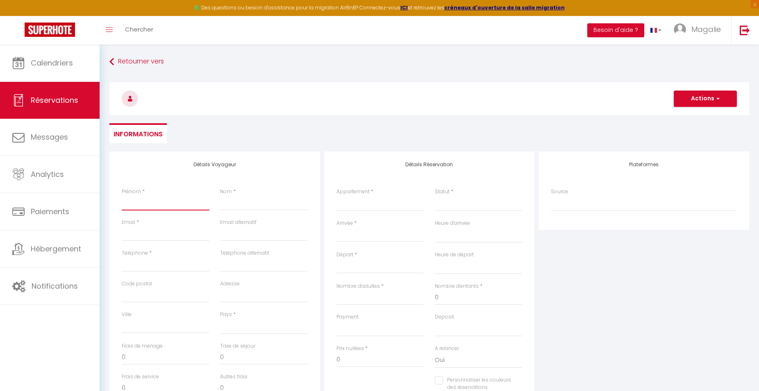
click at [131, 205] on input "Prénom" at bounding box center [166, 203] width 88 height 15
click at [336, 196] on select "Loving room cocooning l’Air Loving room cocooning avec jacuzzi « la terre » App…" at bounding box center [380, 204] width 88 height 16
click option "Loving room cocooning l’Air" at bounding box center [0, 0] width 0 height 0
click at [466, 207] on select "Confirmé Non Confirmé [PERSON_NAME] par le voyageur No Show Request" at bounding box center [479, 204] width 88 height 16
click at [435, 196] on select "Confirmé Non Confirmé [PERSON_NAME] par le voyageur No Show Request" at bounding box center [479, 204] width 88 height 16
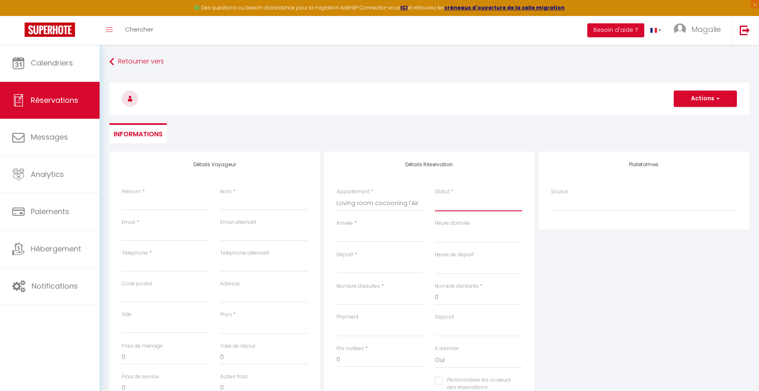
click option "Confirmé" at bounding box center [0, 0] width 0 height 0
drag, startPoint x: 342, startPoint y: 362, endPoint x: 328, endPoint y: 363, distance: 13.5
click at [336, 363] on input "0" at bounding box center [380, 360] width 88 height 15
click at [341, 300] on input "Nombre d'adultes" at bounding box center [380, 298] width 88 height 15
click at [347, 241] on input "Arrivée" at bounding box center [380, 235] width 88 height 11
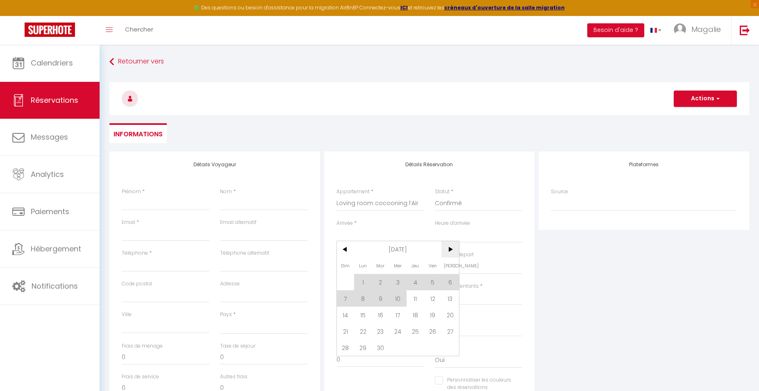
click at [451, 253] on span ">" at bounding box center [450, 249] width 18 height 16
click at [452, 253] on span ">" at bounding box center [450, 249] width 18 height 16
click at [361, 314] on span "10" at bounding box center [363, 315] width 18 height 16
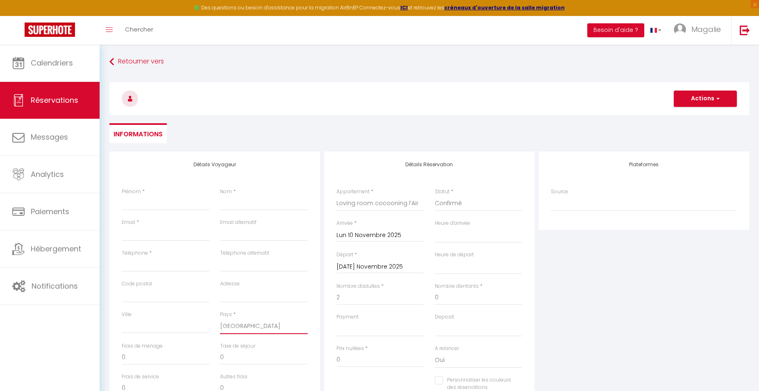
click option "[GEOGRAPHIC_DATA]" at bounding box center [0, 0] width 0 height 0
click at [139, 260] on input "Téléphone" at bounding box center [166, 264] width 88 height 15
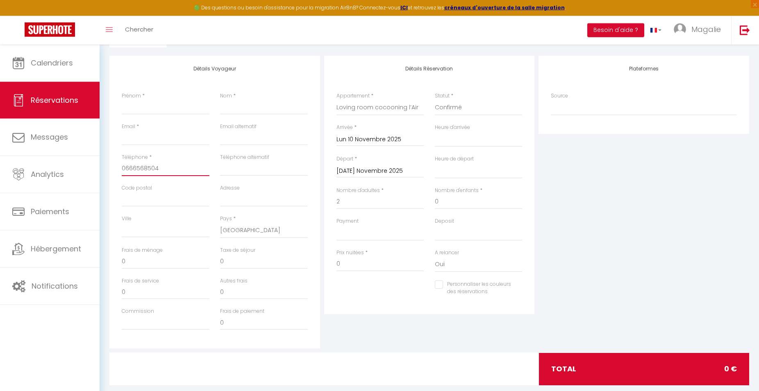
scroll to position [111, 0]
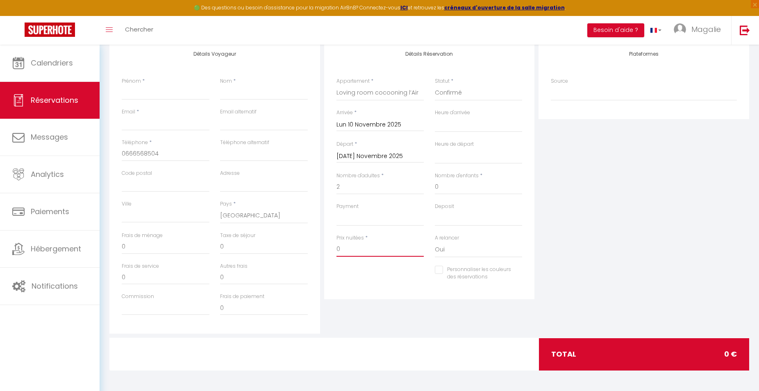
drag, startPoint x: 350, startPoint y: 255, endPoint x: 314, endPoint y: 256, distance: 36.5
click at [336, 256] on input "0" at bounding box center [380, 249] width 88 height 15
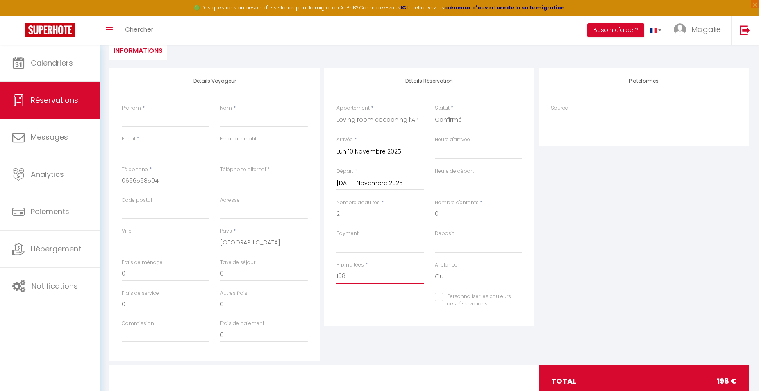
scroll to position [42, 0]
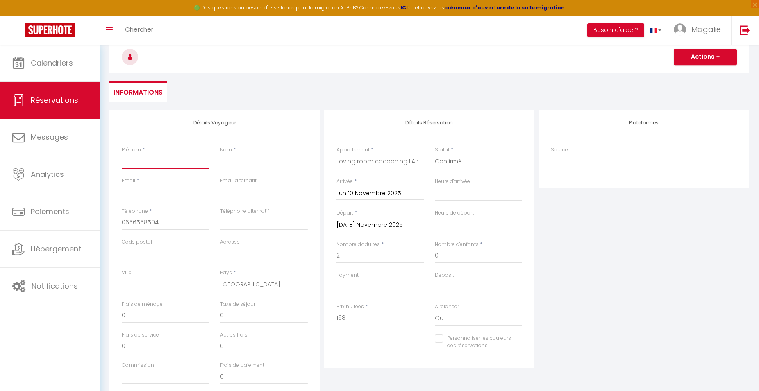
click at [150, 165] on input "Prénom" at bounding box center [166, 161] width 88 height 15
click at [239, 162] on input "Nom" at bounding box center [264, 161] width 88 height 15
click at [150, 193] on input "Email client" at bounding box center [166, 192] width 88 height 15
click at [725, 55] on button "Actions" at bounding box center [705, 57] width 63 height 16
click at [717, 73] on link "Enregistrer" at bounding box center [697, 75] width 65 height 11
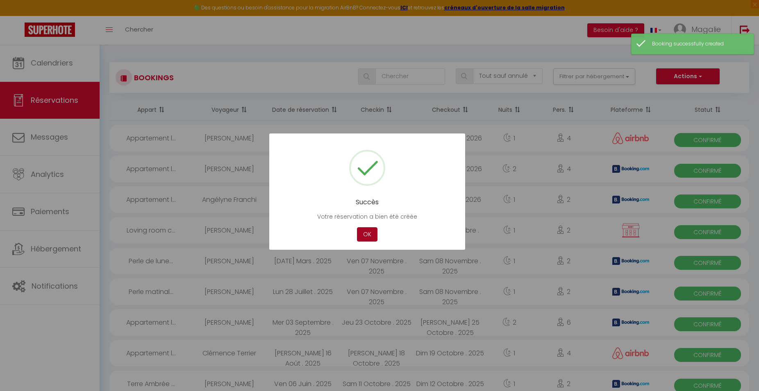
click at [368, 236] on button "OK" at bounding box center [367, 234] width 20 height 14
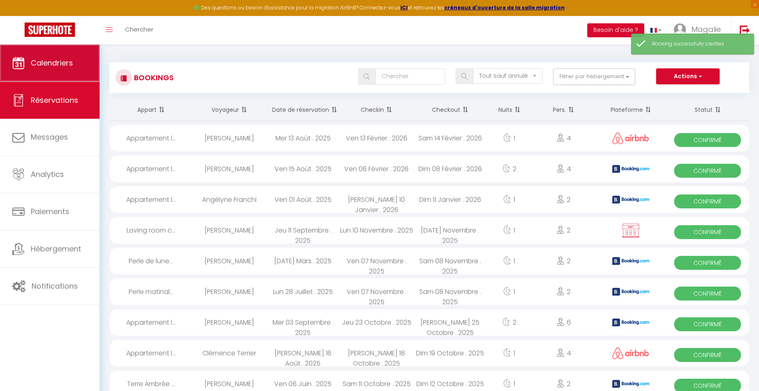
click at [52, 67] on span "Calendriers" at bounding box center [52, 63] width 42 height 10
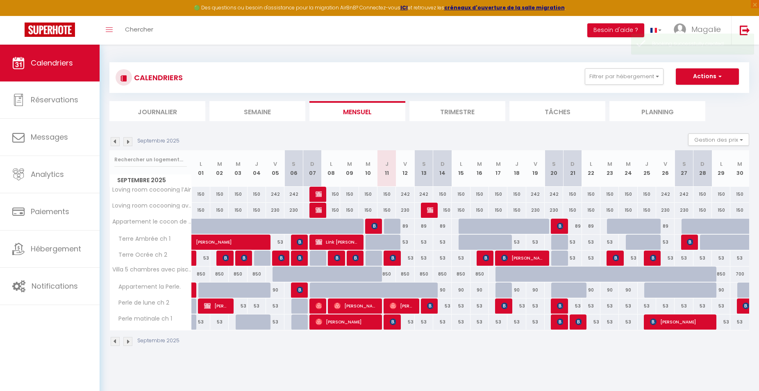
click at [124, 142] on img at bounding box center [127, 141] width 9 height 9
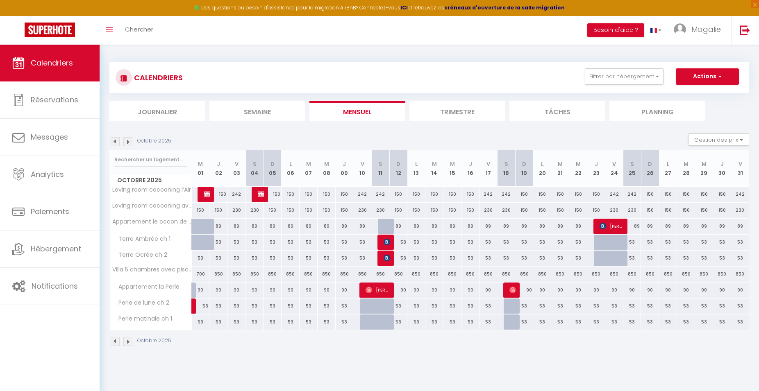
click at [126, 144] on img at bounding box center [127, 141] width 9 height 9
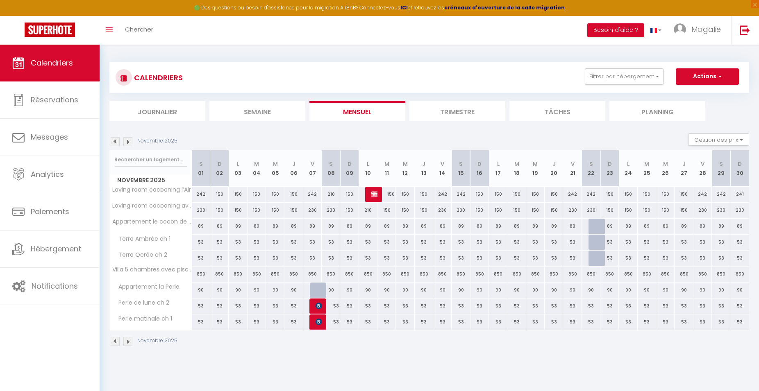
click at [379, 196] on div "150" at bounding box center [386, 194] width 18 height 15
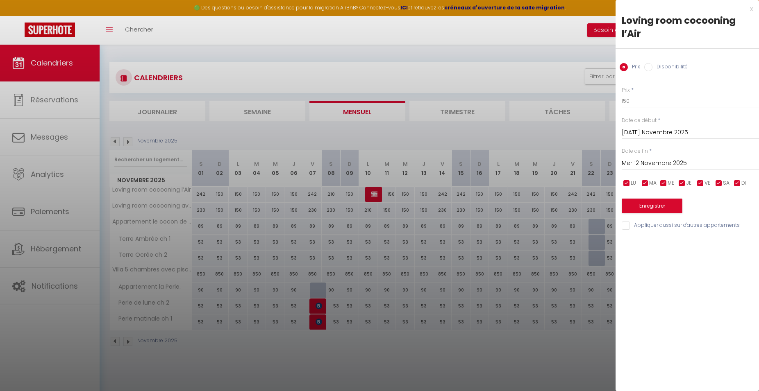
click at [373, 194] on div at bounding box center [379, 195] width 759 height 391
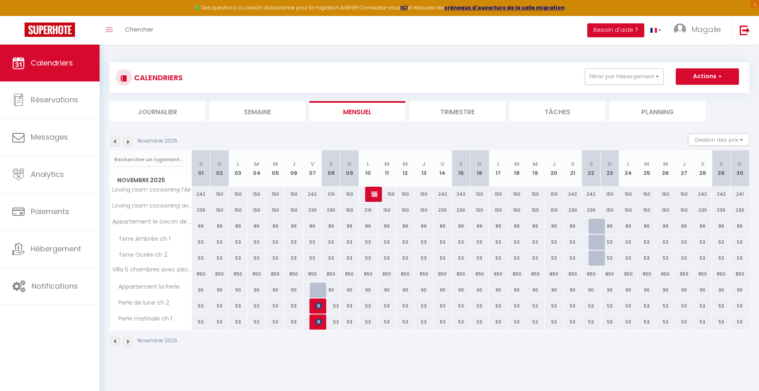
click at [373, 194] on img at bounding box center [374, 194] width 7 height 7
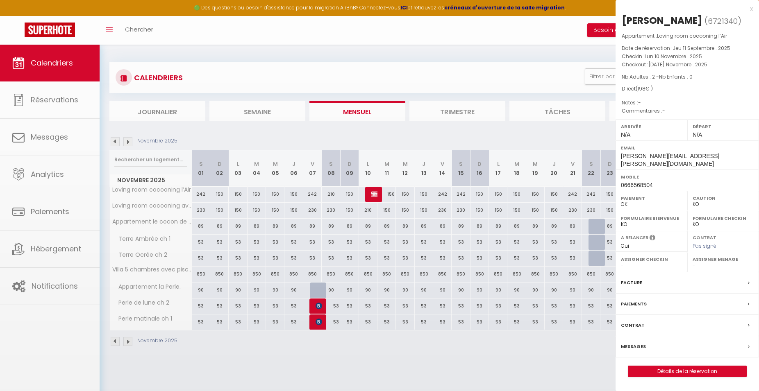
click at [373, 194] on div at bounding box center [379, 195] width 759 height 391
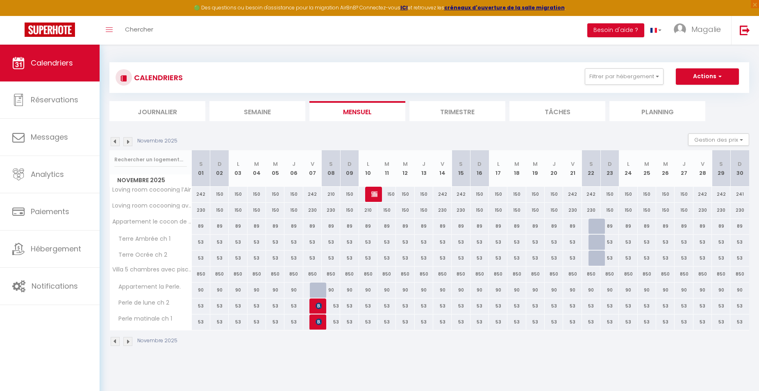
click at [373, 194] on img at bounding box center [374, 194] width 7 height 7
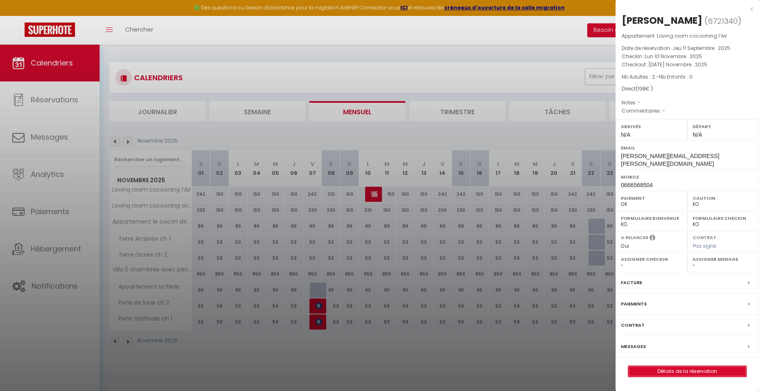
click at [698, 366] on link "Détails de la réservation" at bounding box center [687, 371] width 118 height 11
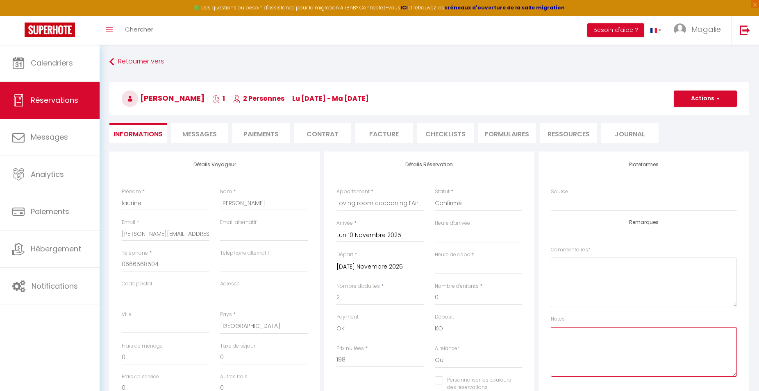
click at [573, 329] on textarea at bounding box center [644, 352] width 186 height 50
click at [724, 102] on button "Actions" at bounding box center [705, 99] width 63 height 16
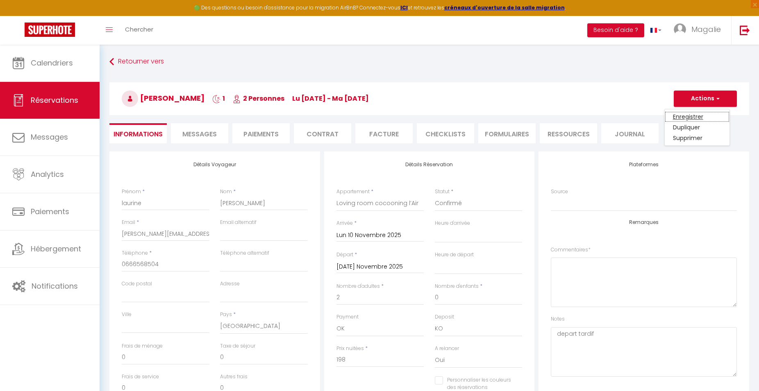
click at [717, 116] on link "Enregistrer" at bounding box center [697, 116] width 65 height 11
